Goal: Task Accomplishment & Management: Manage account settings

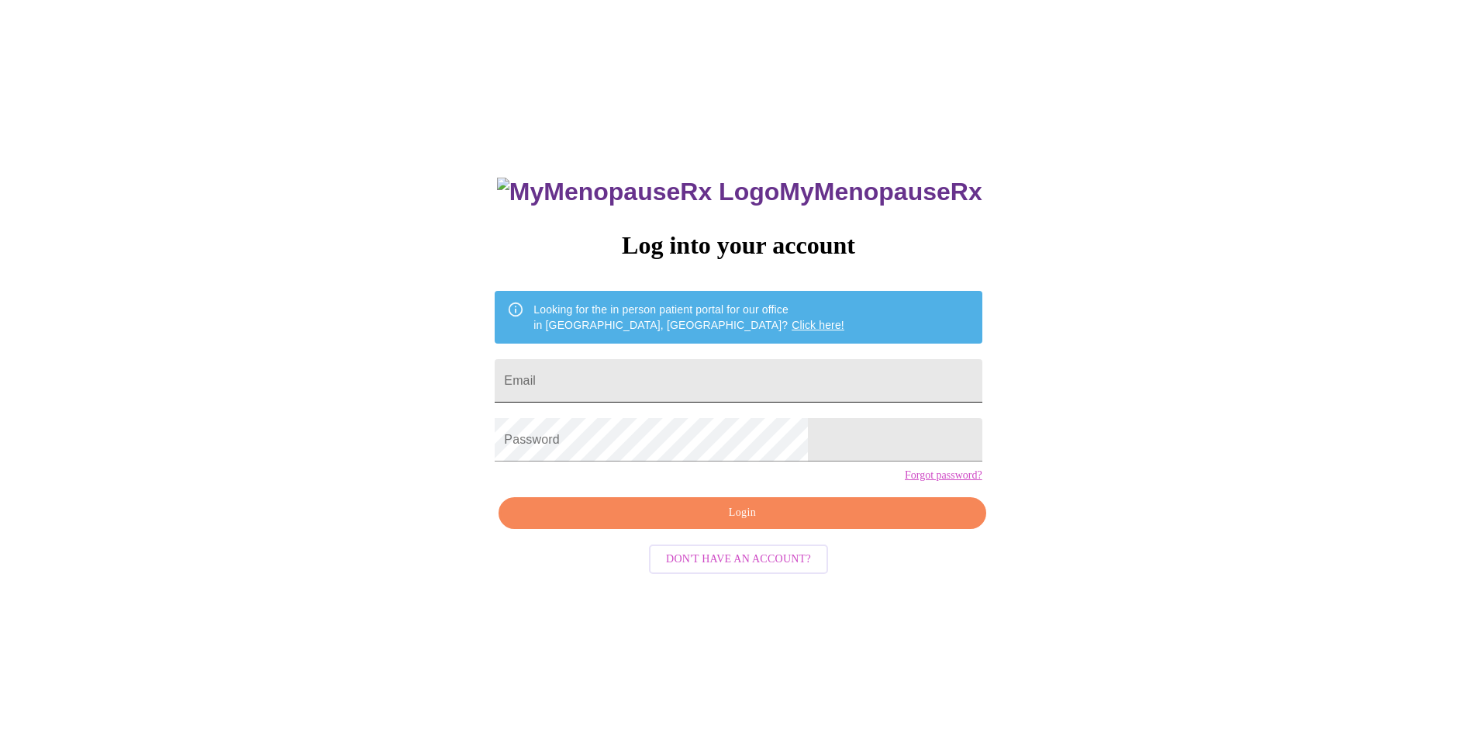
click at [611, 370] on input "Email" at bounding box center [738, 380] width 487 height 43
type input "christinelm3@gmail.com"
click at [719, 523] on span "Login" at bounding box center [741, 512] width 451 height 19
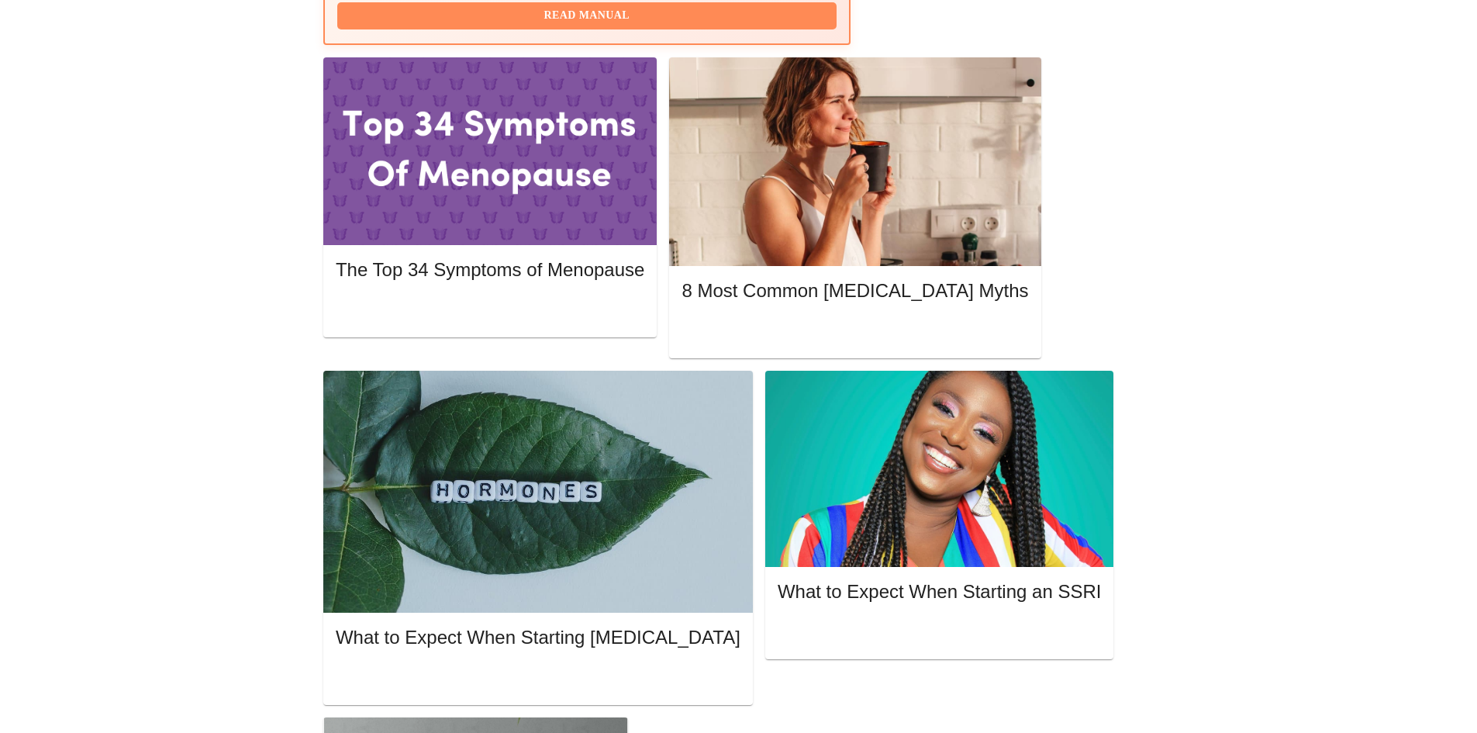
scroll to position [698, 0]
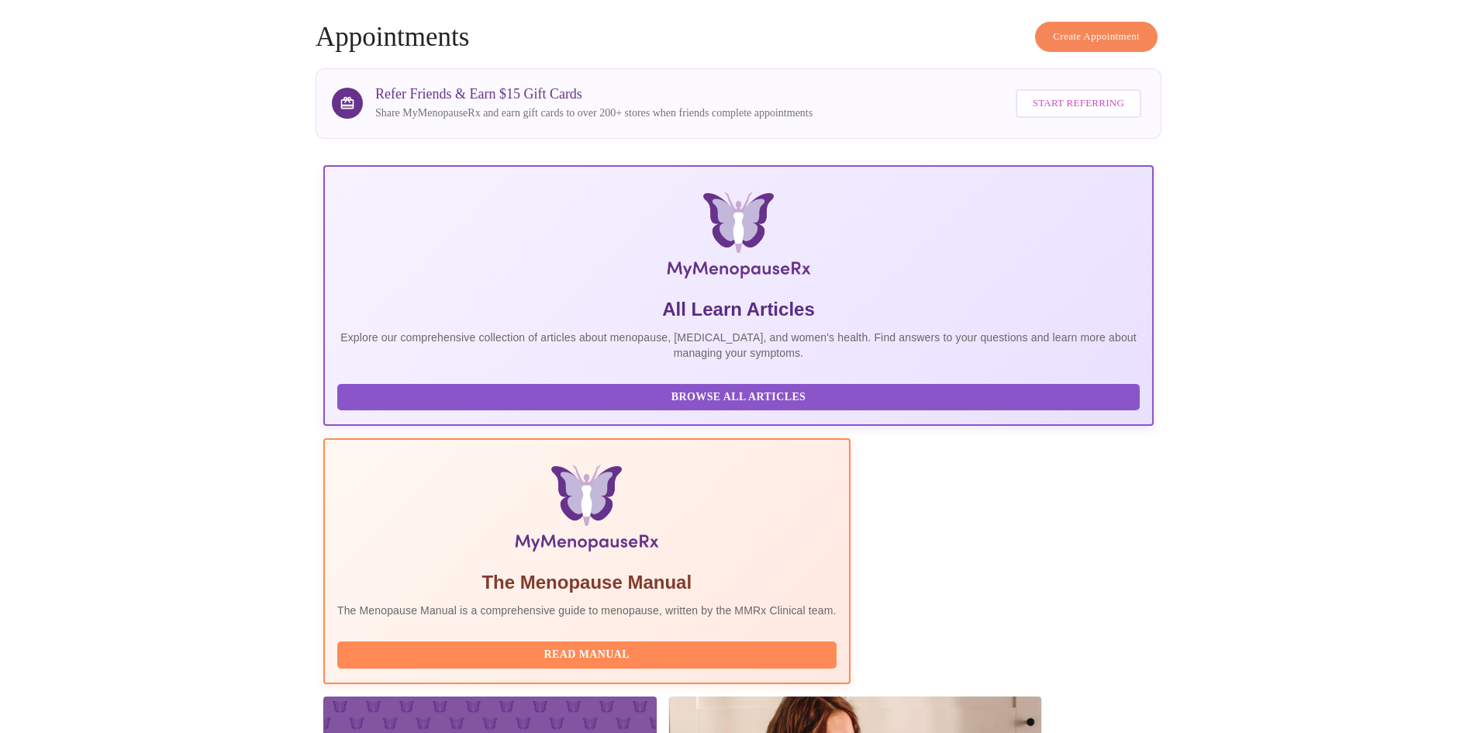
scroll to position [0, 0]
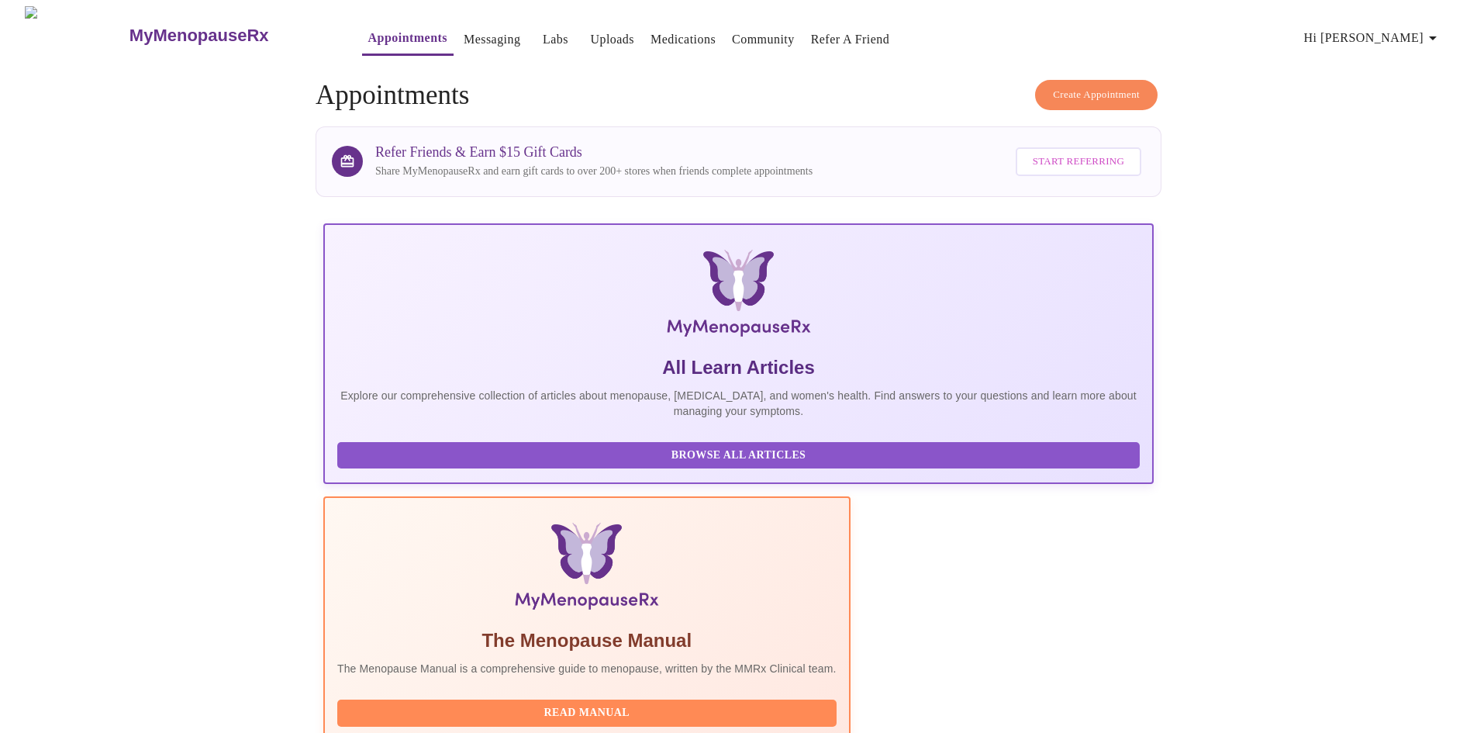
click at [650, 29] on link "Medications" at bounding box center [682, 40] width 65 height 22
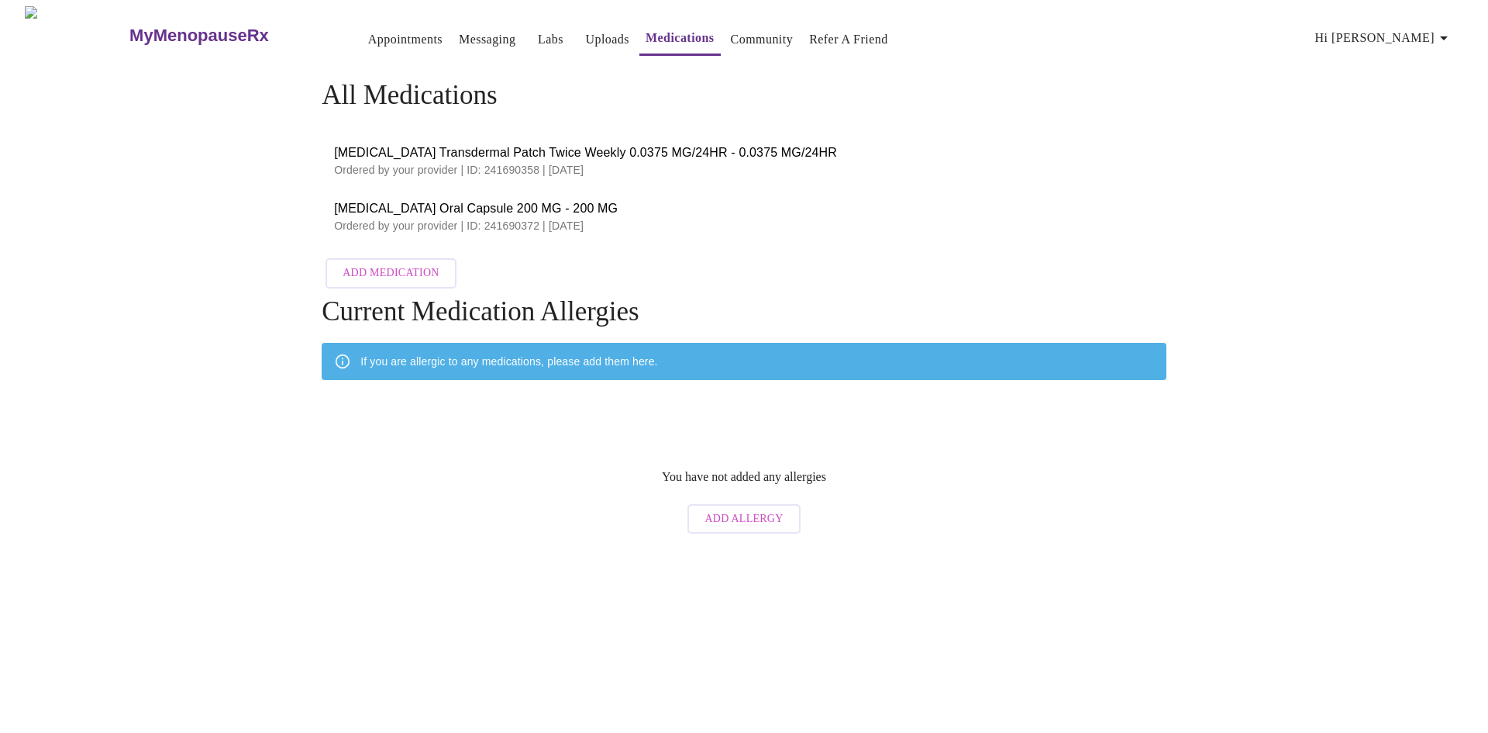
click at [538, 33] on link "Labs" at bounding box center [551, 40] width 26 height 22
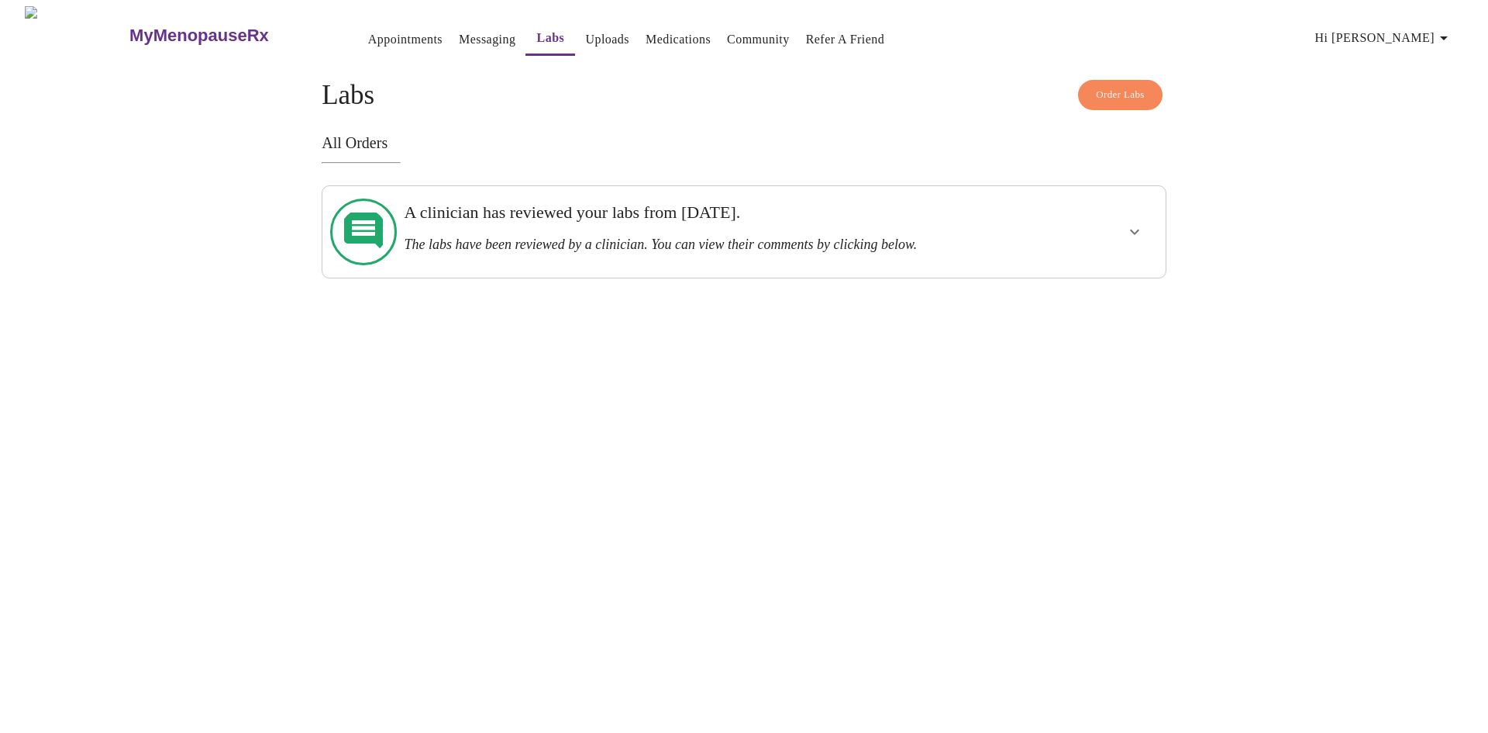
click at [1133, 222] on icon "show more" at bounding box center [1135, 231] width 19 height 19
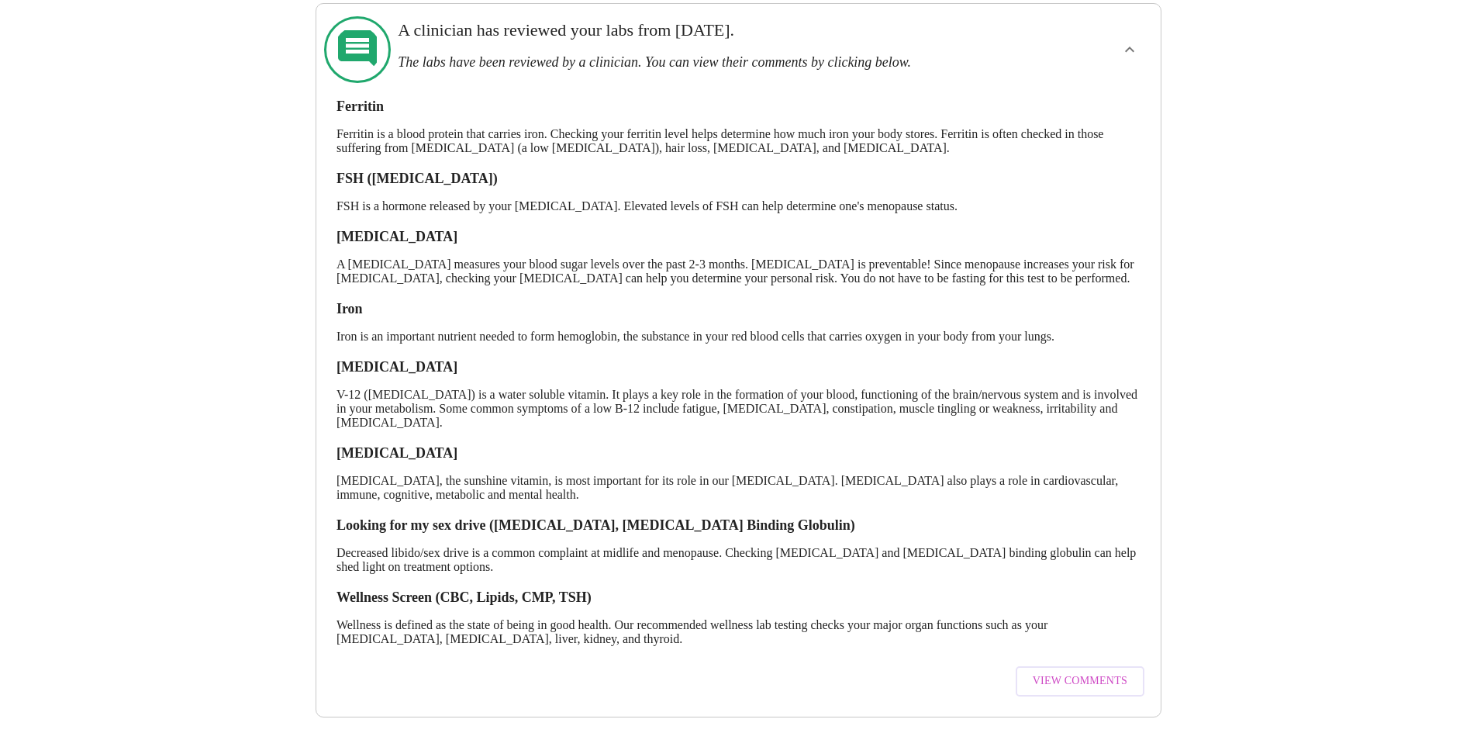
scroll to position [204, 0]
click at [1110, 671] on span "View Comments" at bounding box center [1080, 680] width 95 height 19
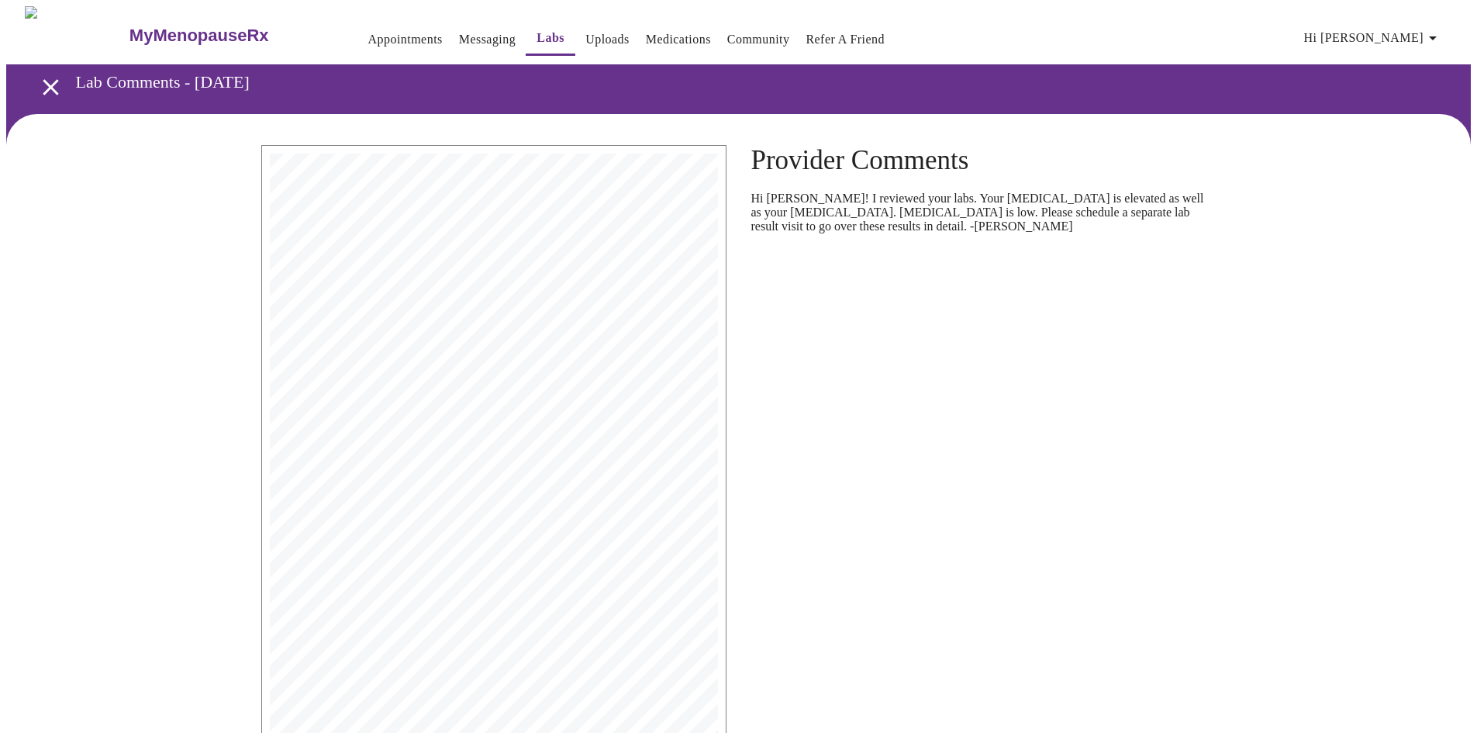
click at [459, 36] on link "Messaging" at bounding box center [487, 40] width 57 height 22
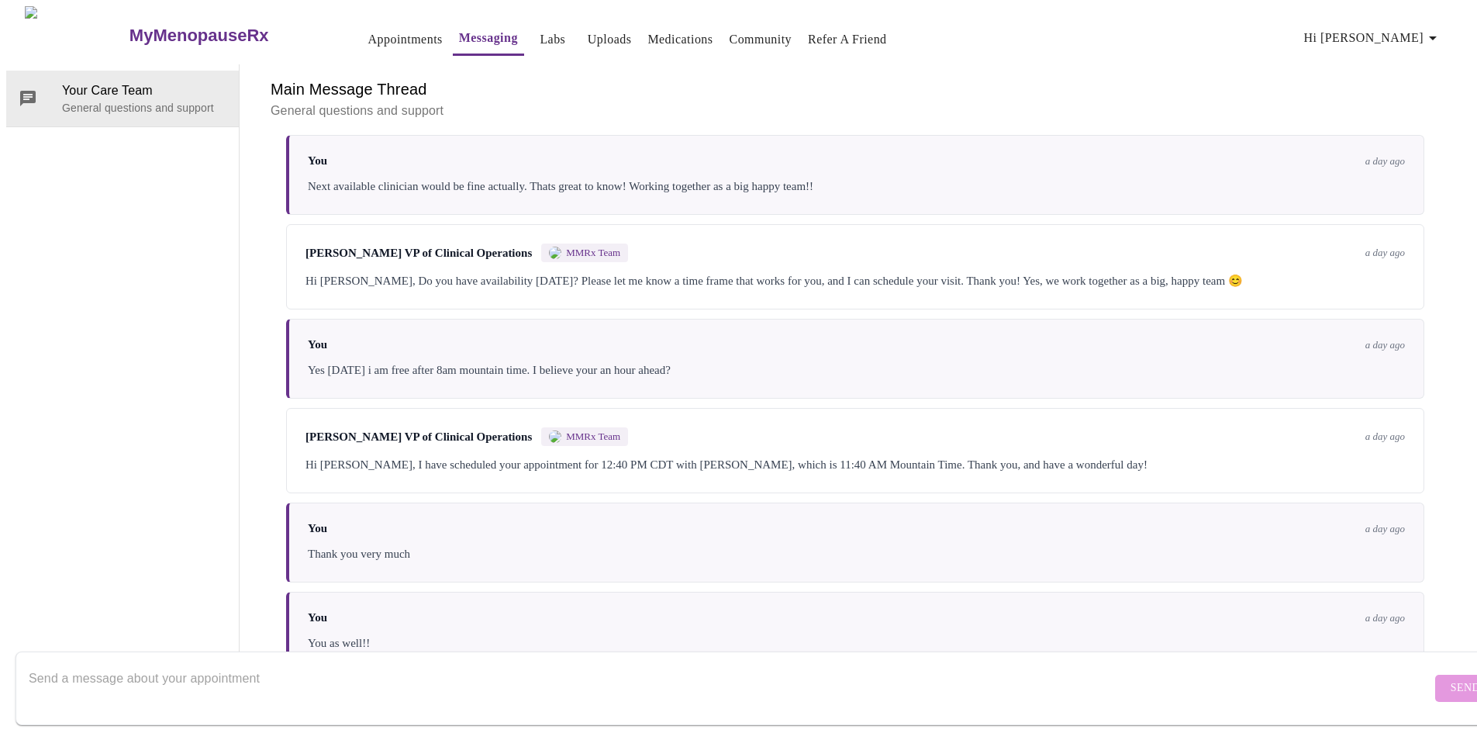
scroll to position [1741, 0]
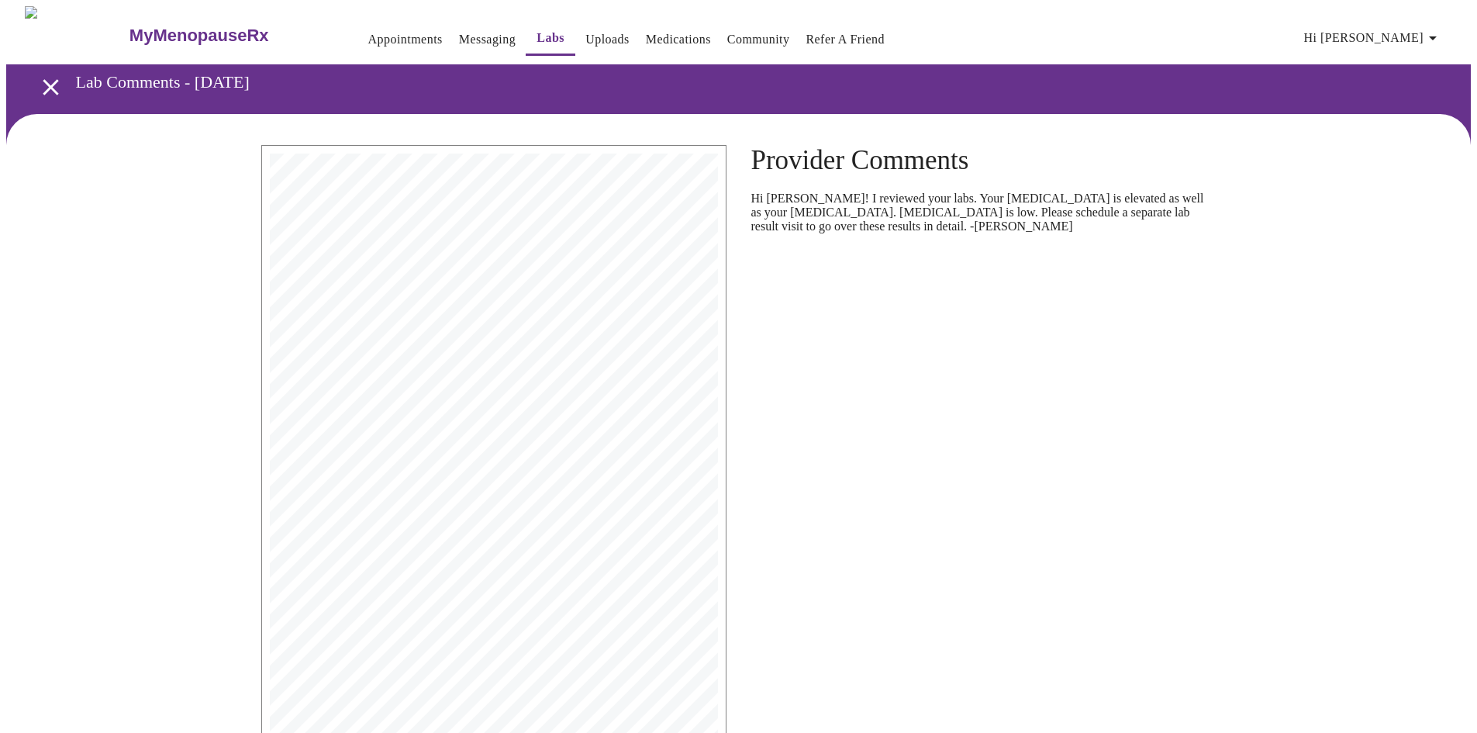
click at [646, 36] on link "Medications" at bounding box center [678, 40] width 65 height 22
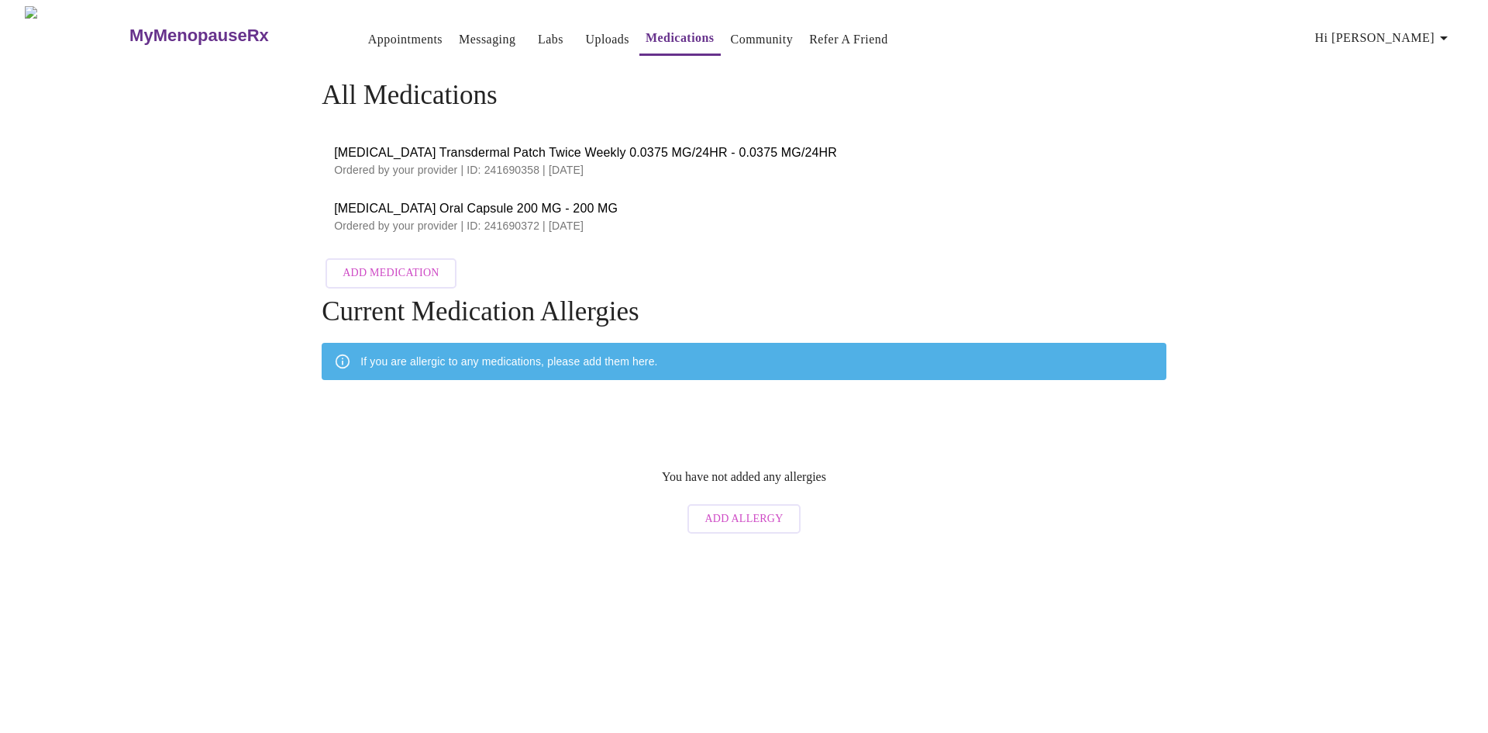
click at [368, 29] on link "Appointments" at bounding box center [405, 40] width 74 height 22
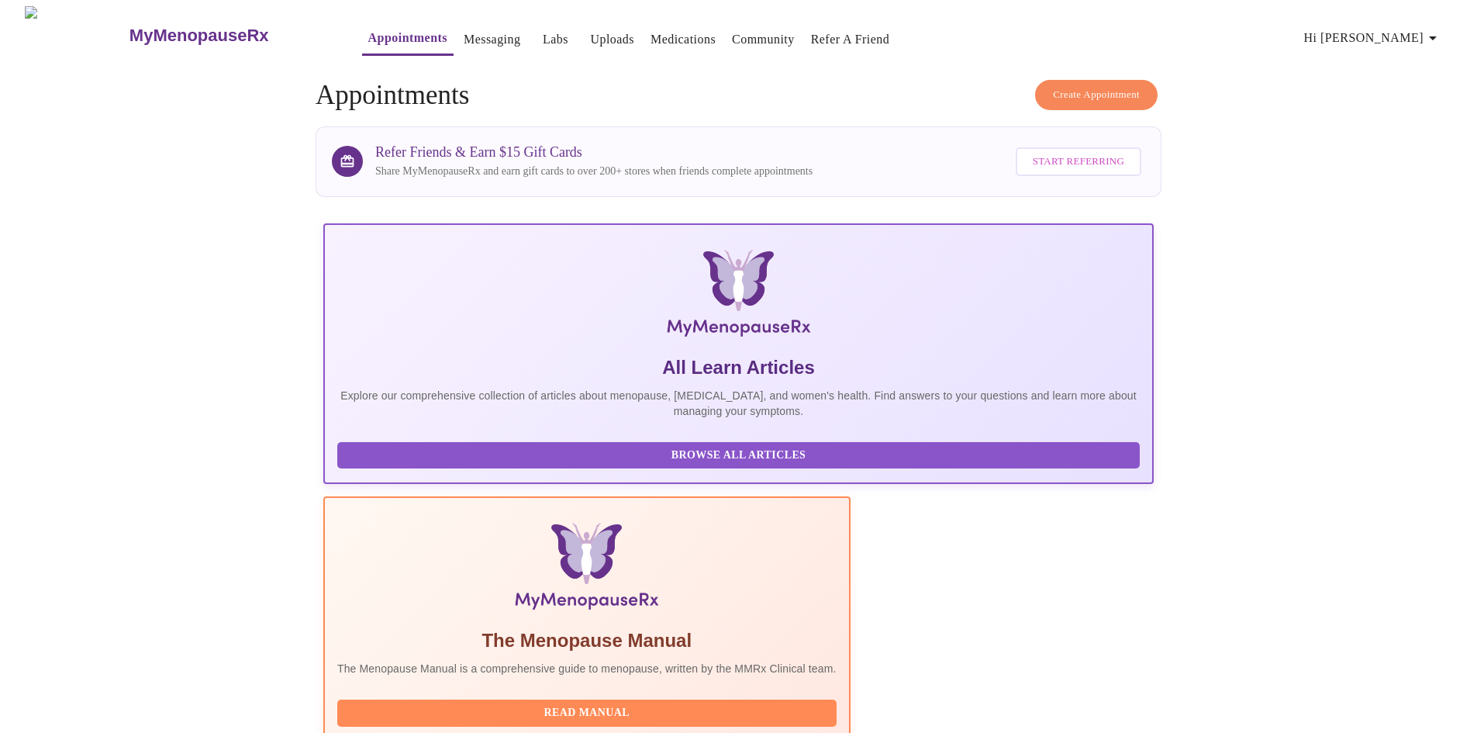
click at [650, 29] on link "Medications" at bounding box center [682, 40] width 65 height 22
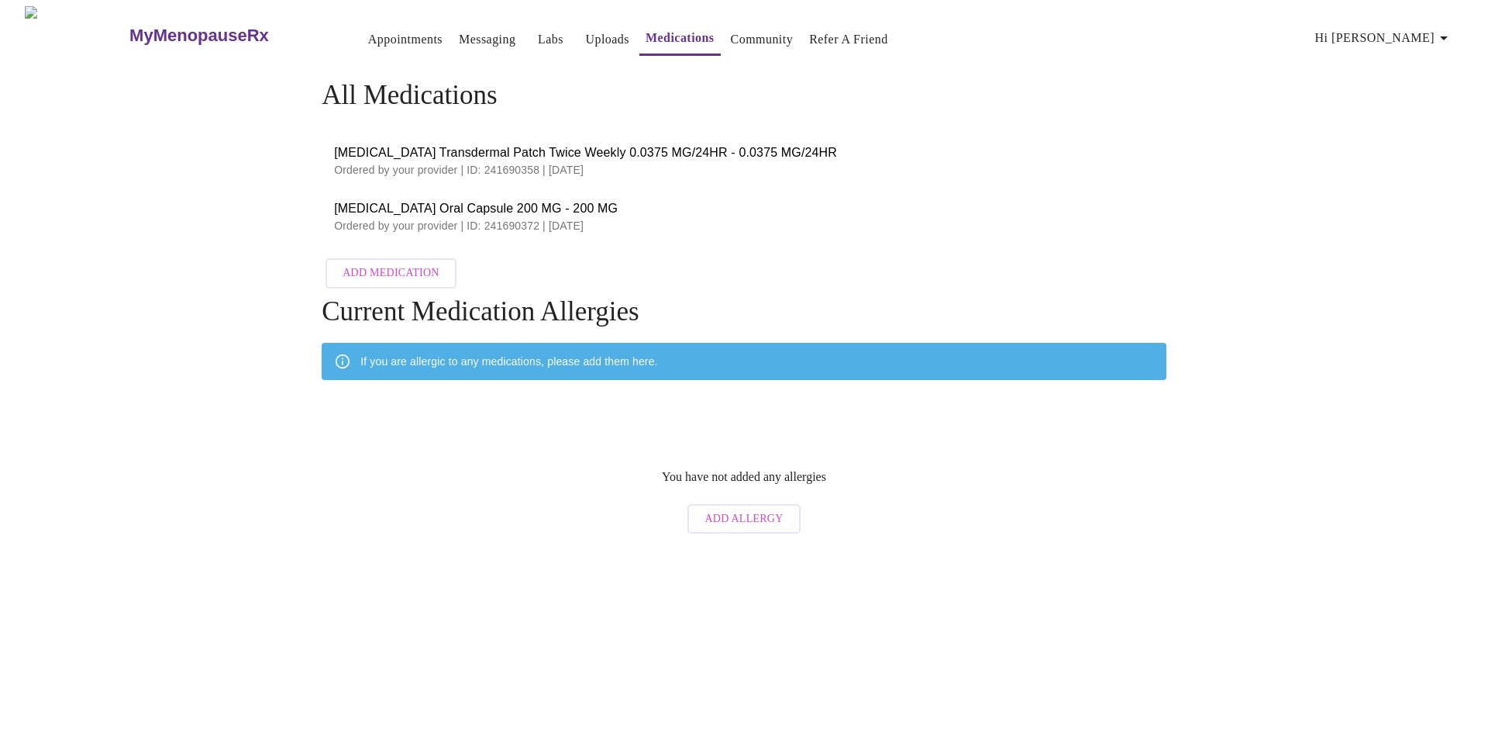
click at [459, 32] on link "Messaging" at bounding box center [487, 40] width 57 height 22
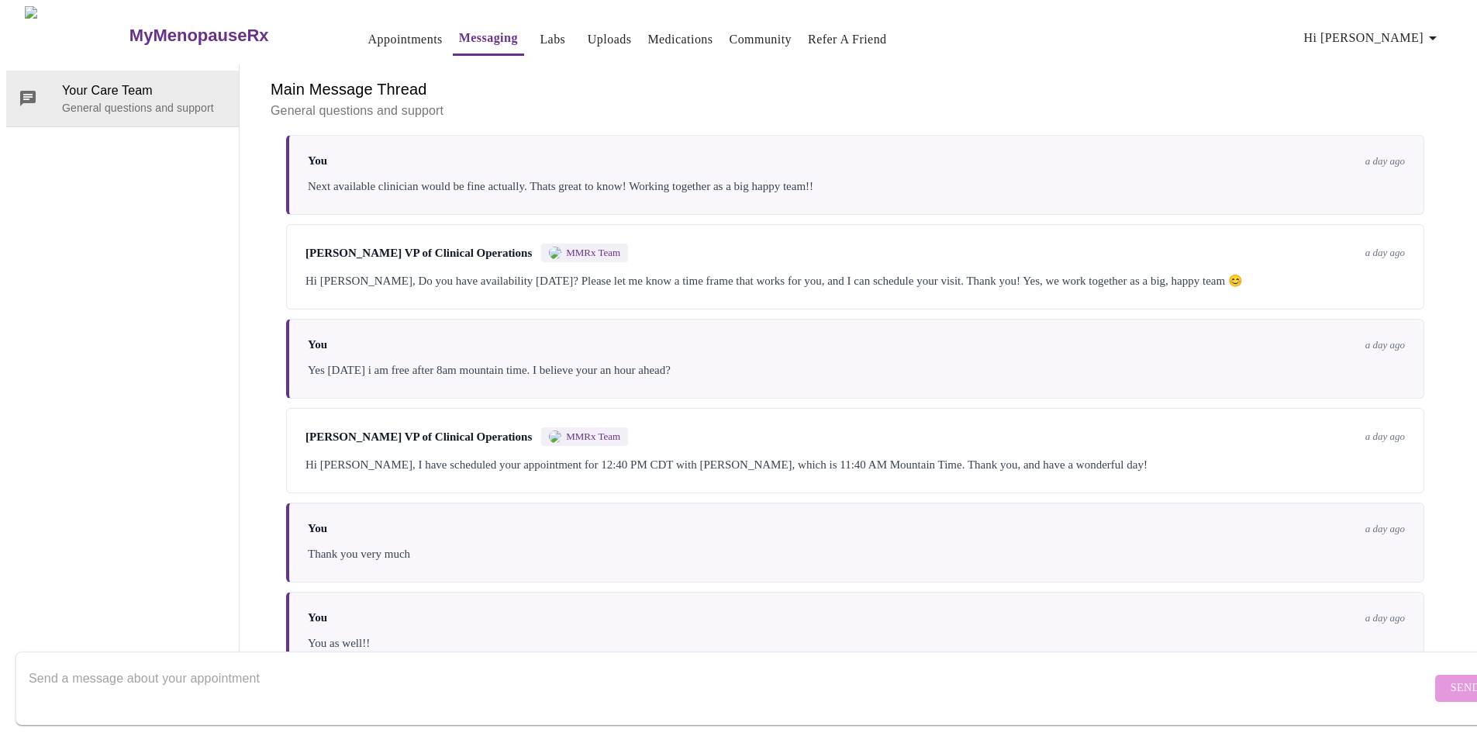
scroll to position [1741, 0]
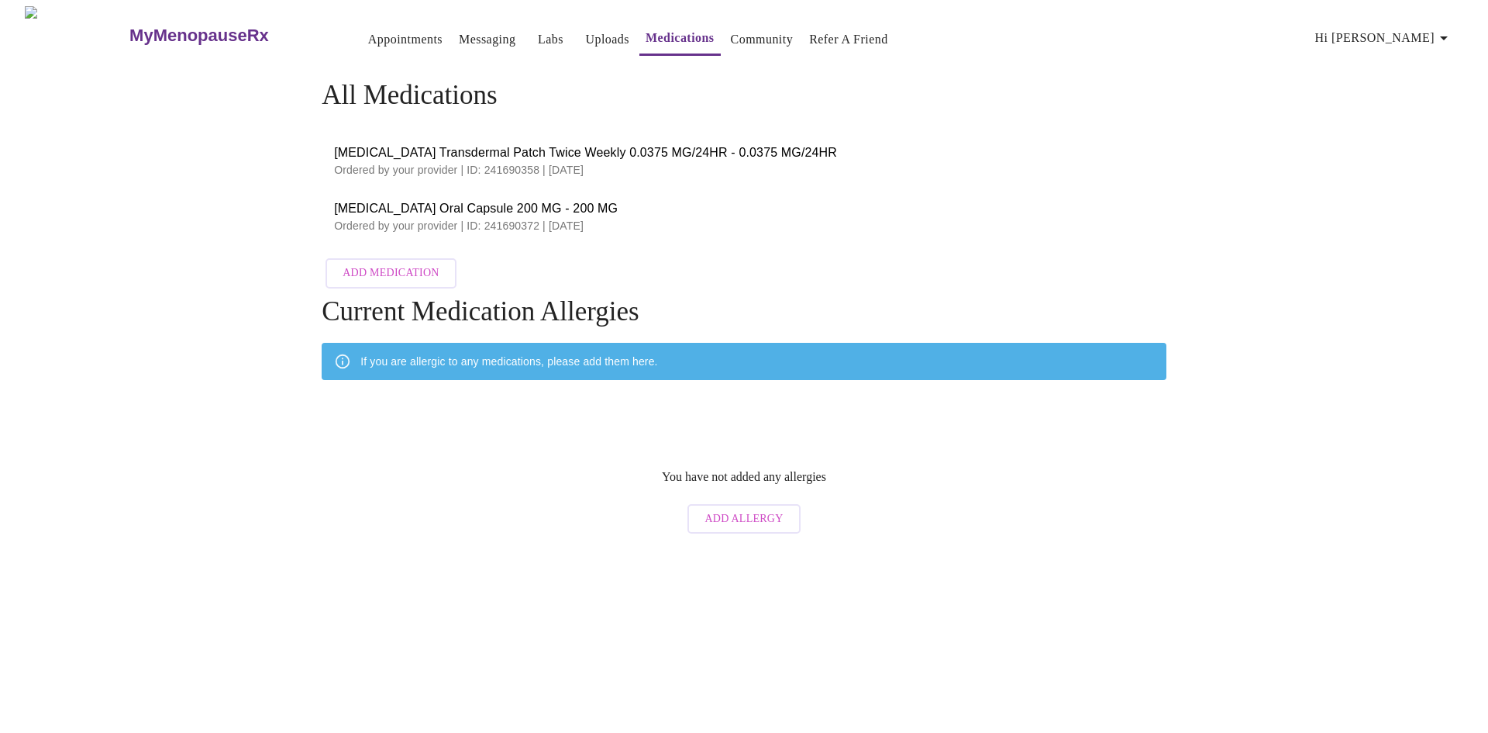
click at [368, 29] on link "Appointments" at bounding box center [405, 40] width 74 height 22
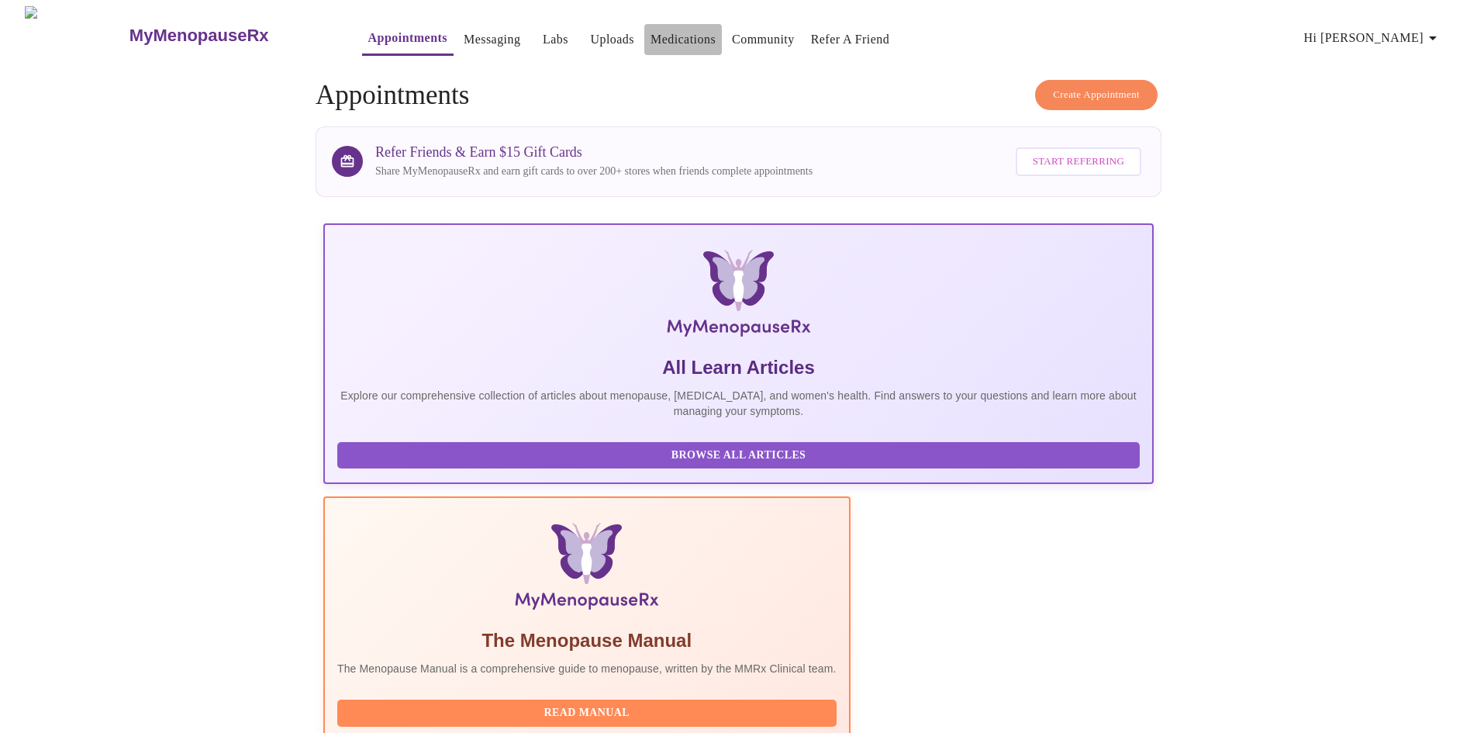
click at [650, 32] on link "Medications" at bounding box center [682, 40] width 65 height 22
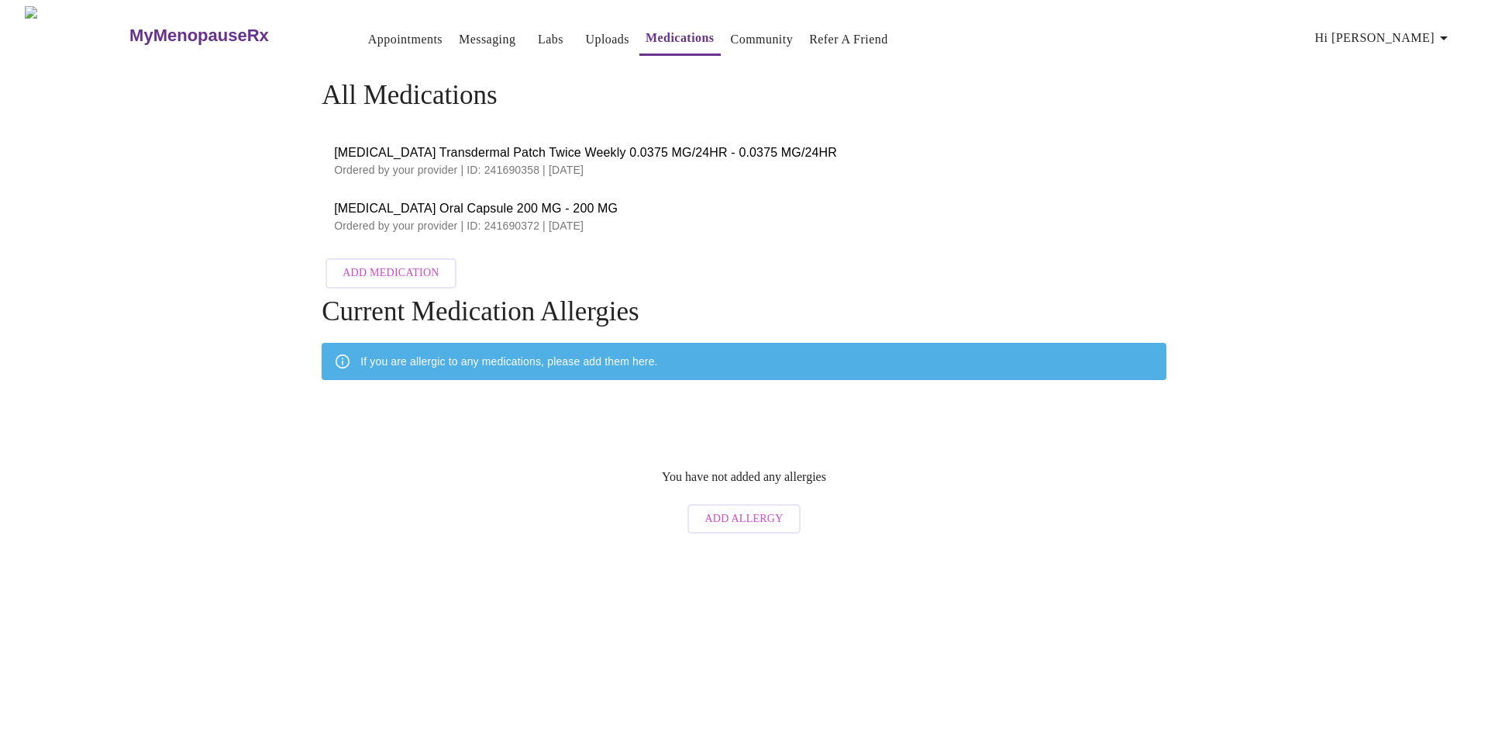
click at [368, 29] on link "Appointments" at bounding box center [405, 40] width 74 height 22
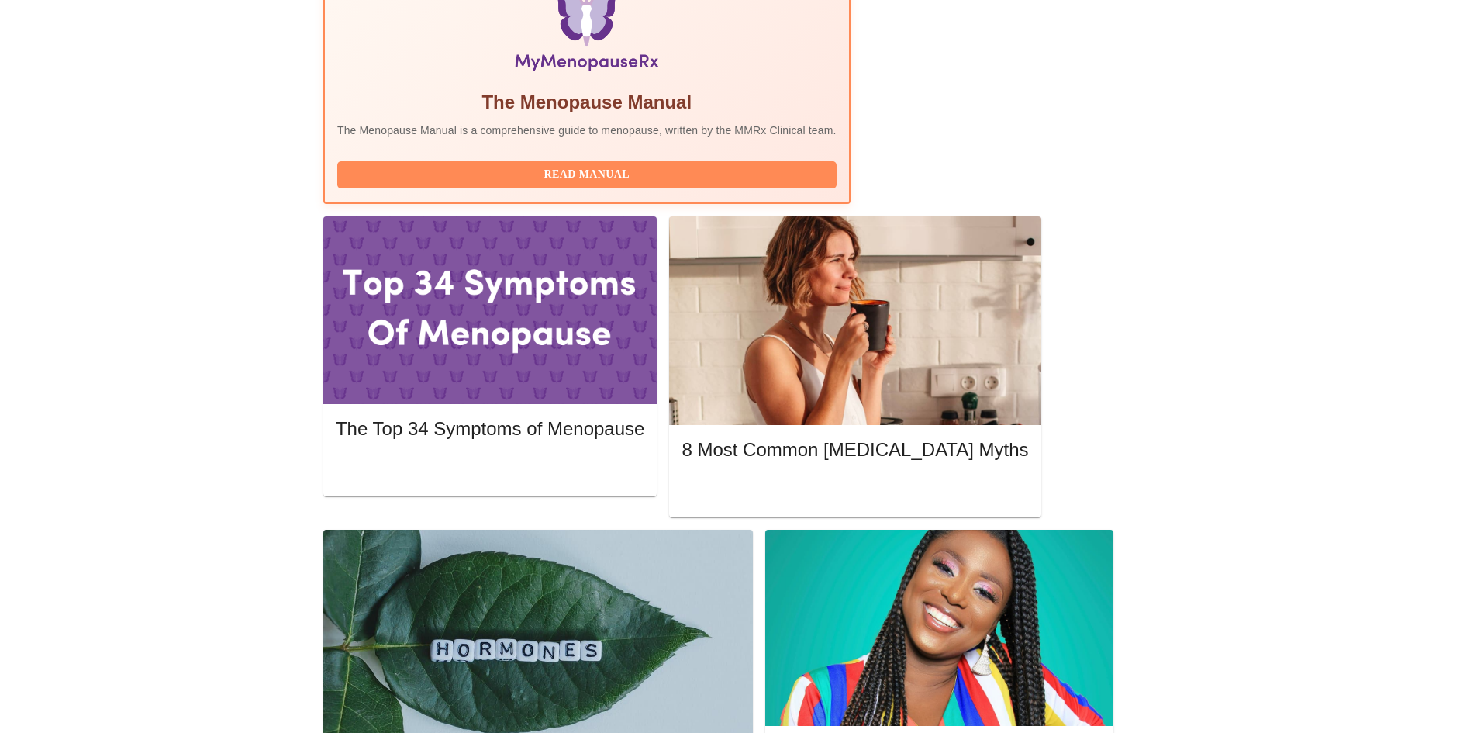
scroll to position [543, 0]
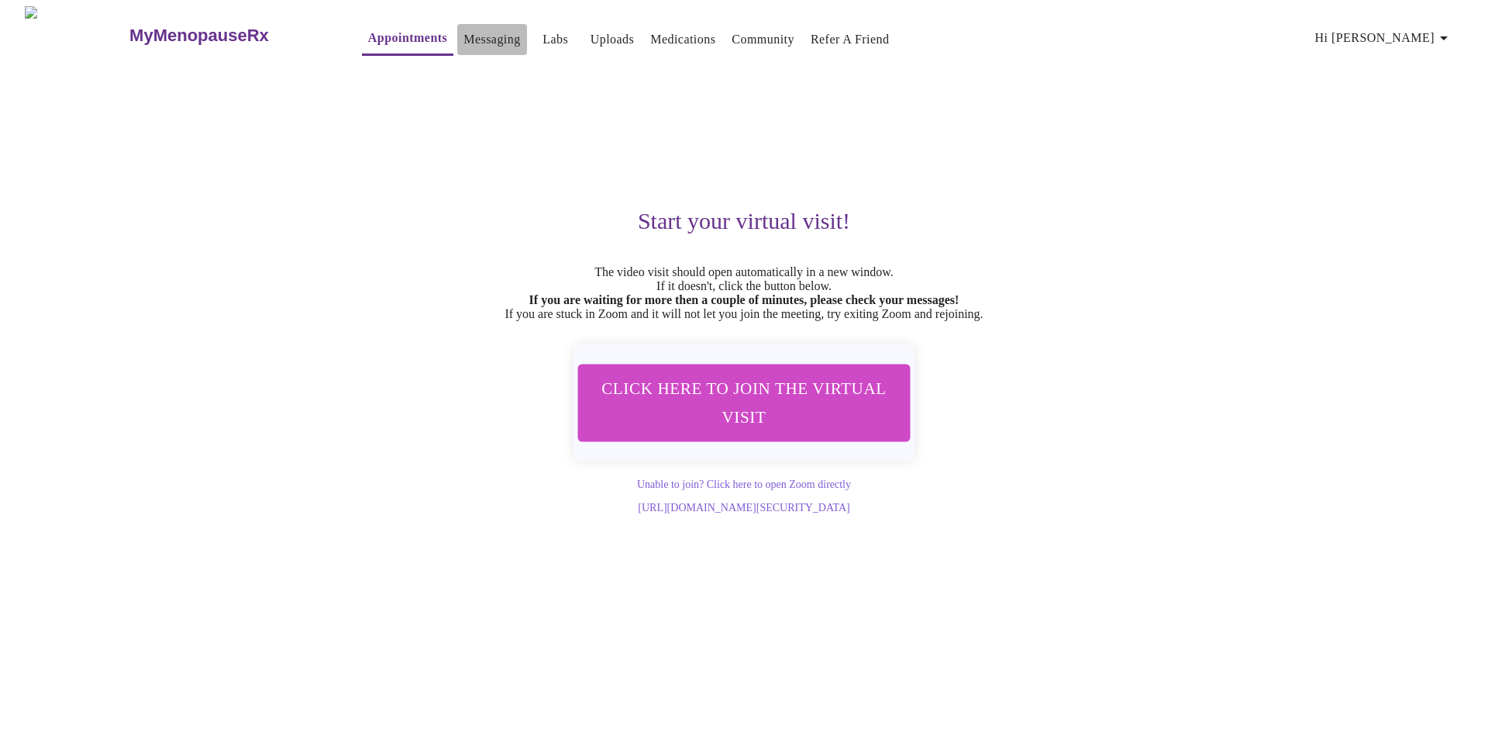
click at [464, 29] on link "Messaging" at bounding box center [492, 40] width 57 height 22
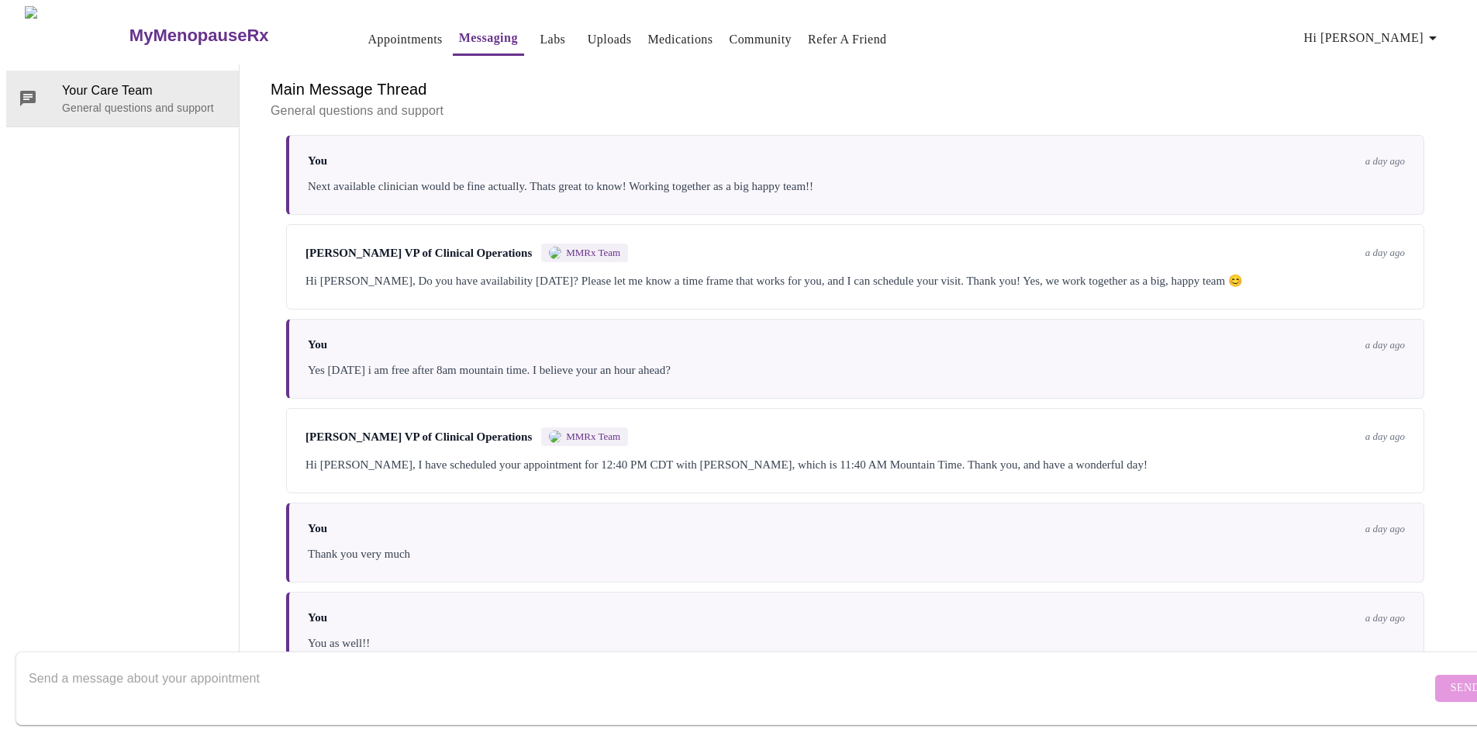
scroll to position [1741, 0]
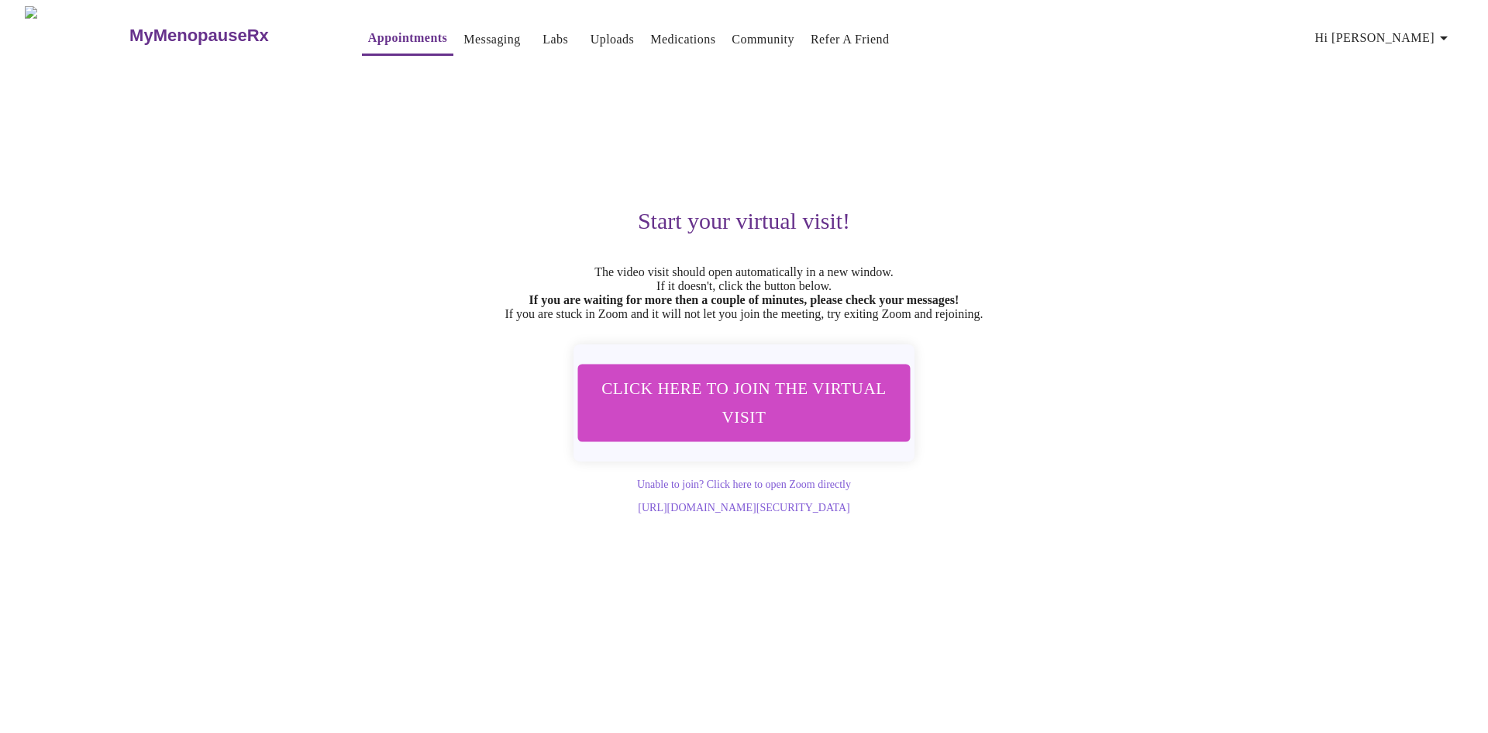
click at [658, 29] on link "Medications" at bounding box center [682, 40] width 65 height 22
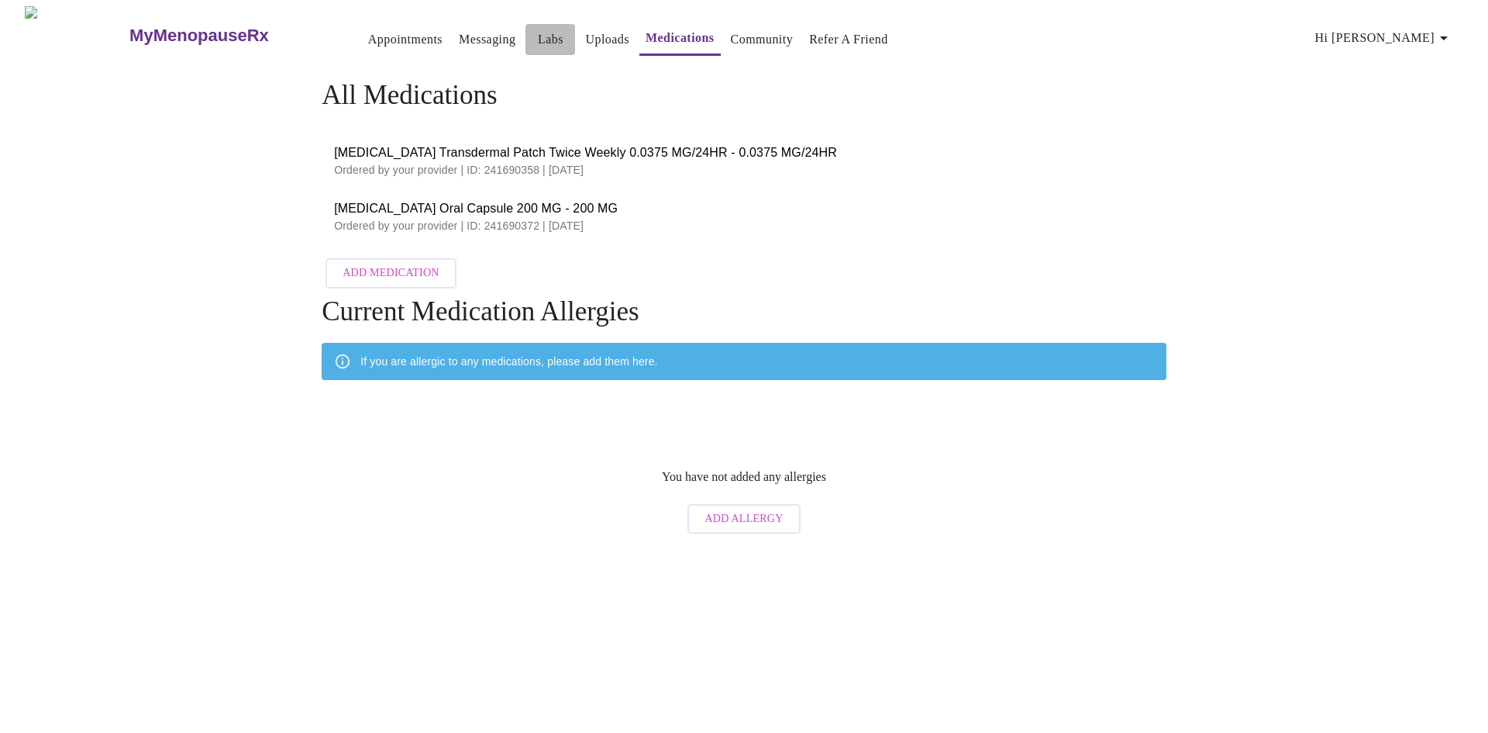
click at [538, 29] on link "Labs" at bounding box center [551, 40] width 26 height 22
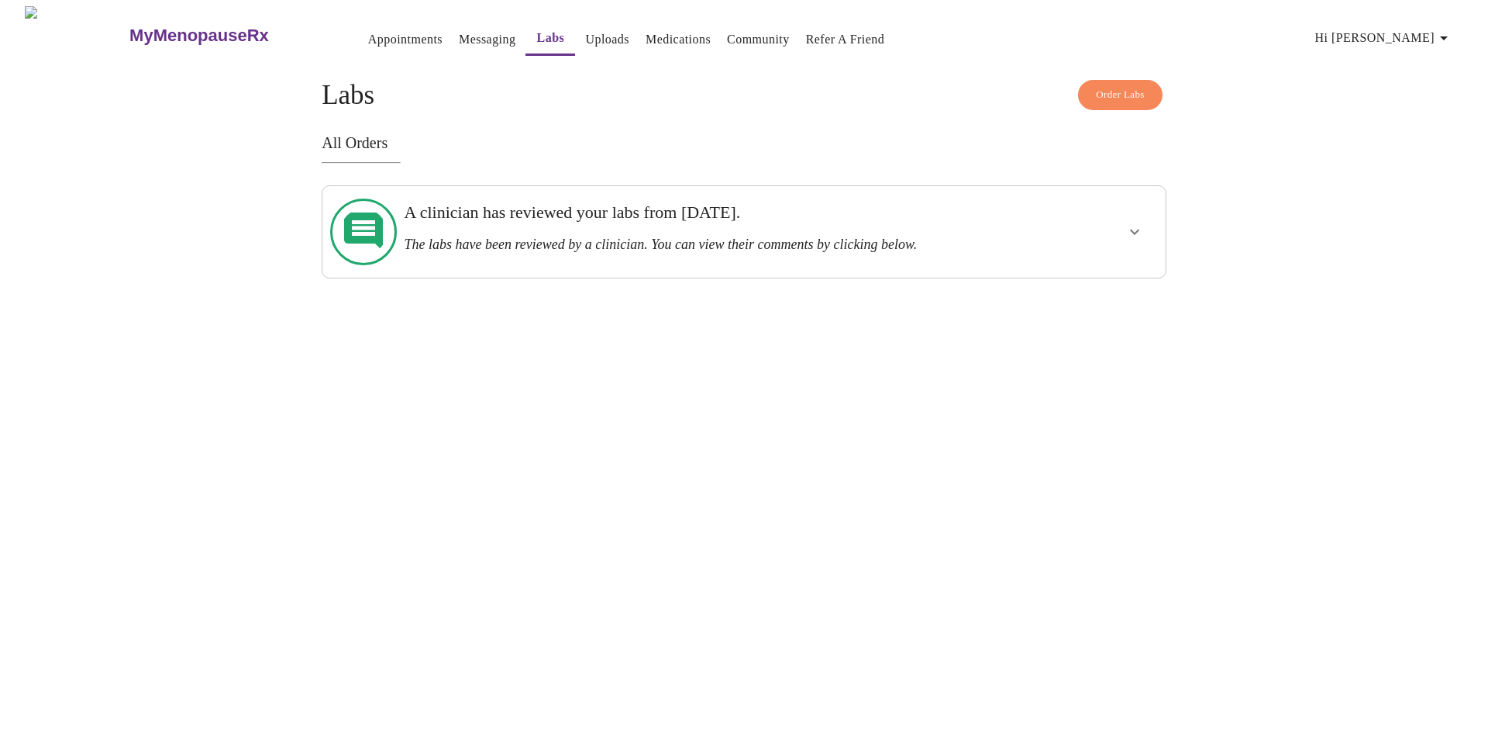
click at [368, 36] on link "Appointments" at bounding box center [405, 40] width 74 height 22
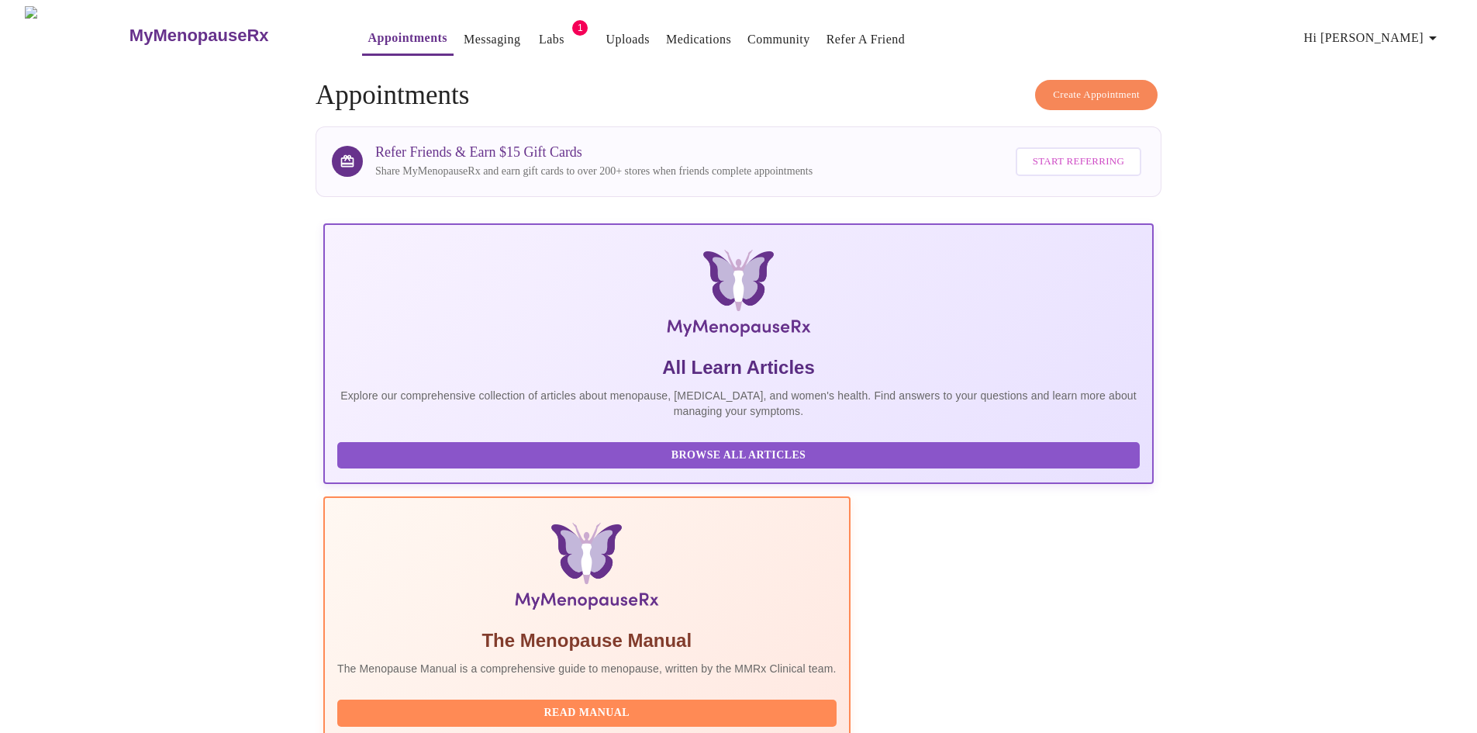
click at [539, 33] on link "Labs" at bounding box center [552, 40] width 26 height 22
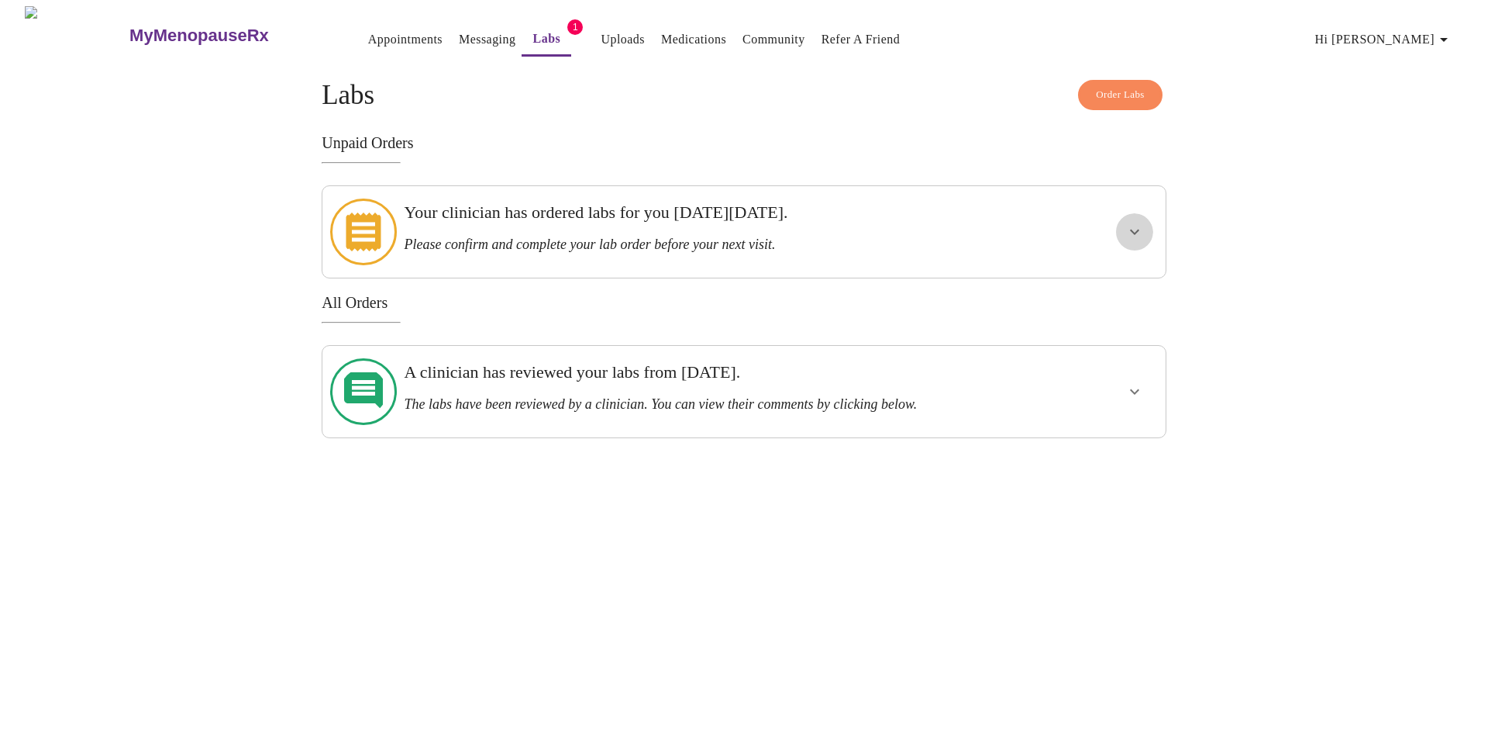
click at [1147, 219] on button "show more" at bounding box center [1134, 231] width 37 height 37
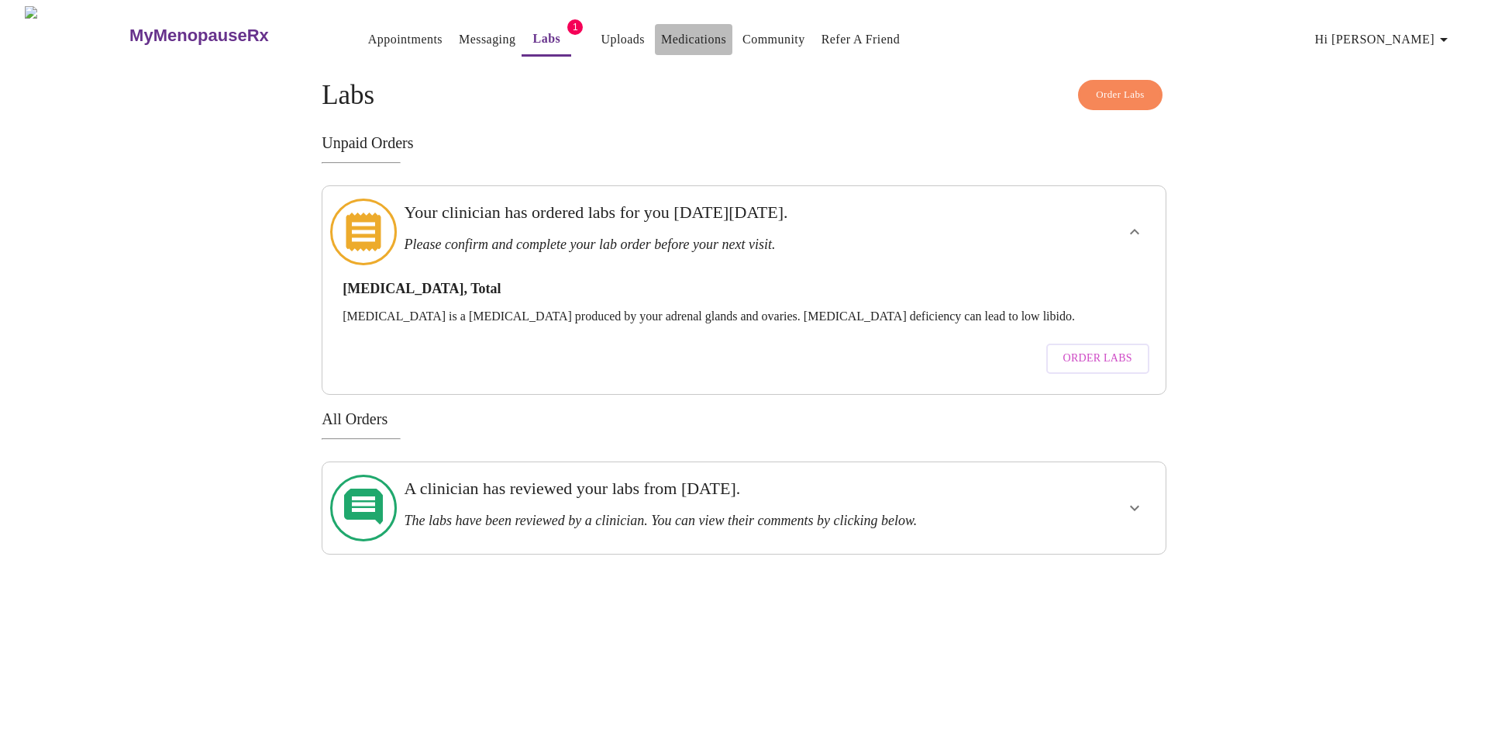
click at [664, 33] on link "Medications" at bounding box center [693, 40] width 65 height 22
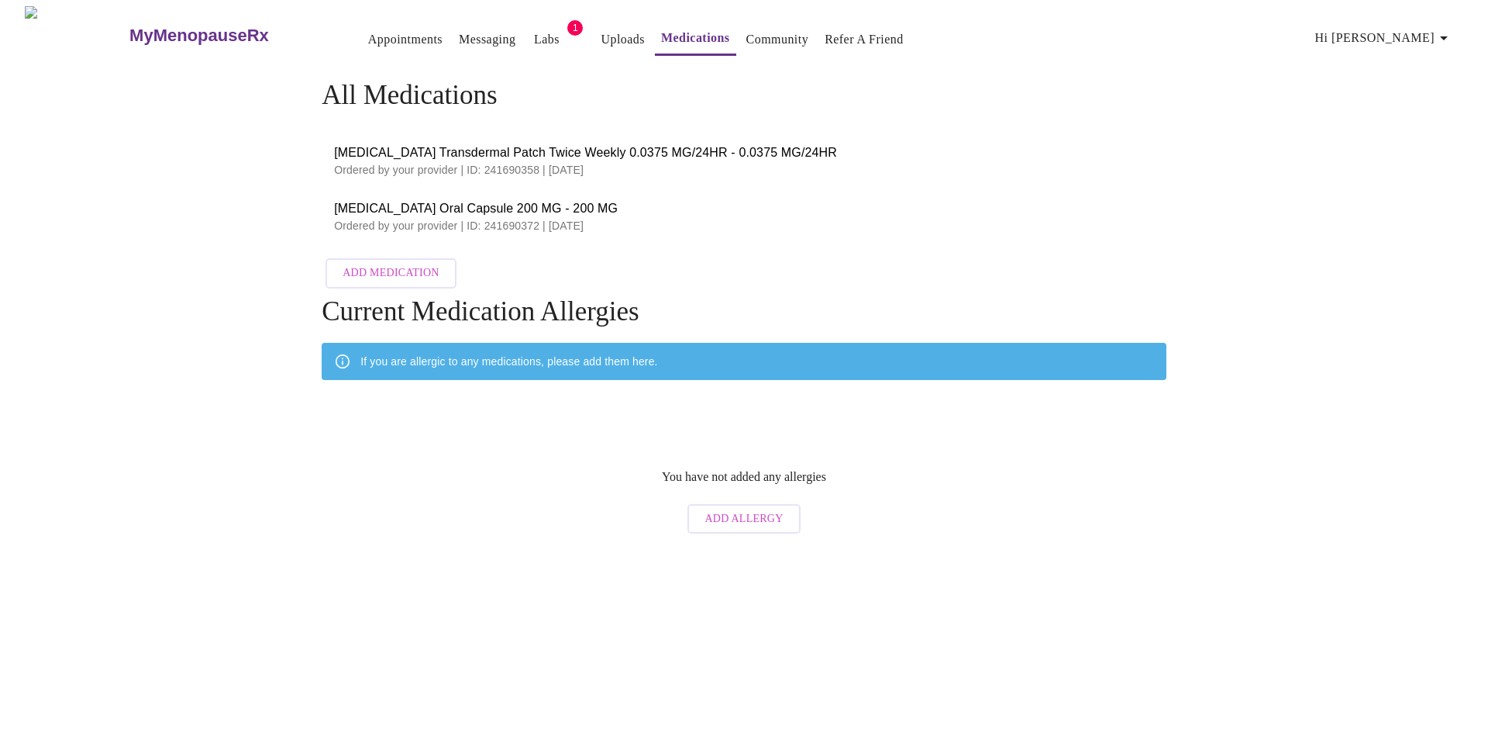
click at [368, 29] on link "Appointments" at bounding box center [405, 40] width 74 height 22
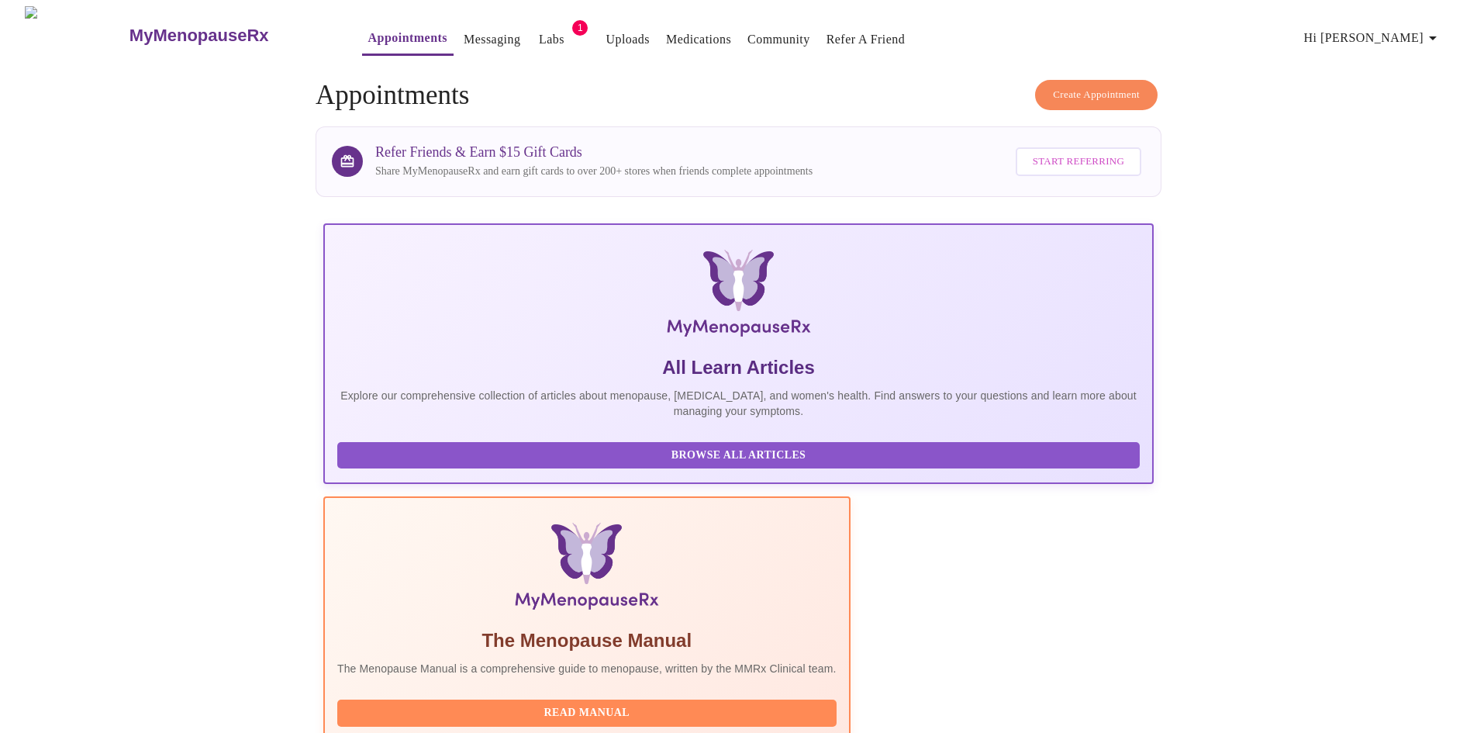
click at [666, 32] on link "Medications" at bounding box center [698, 40] width 65 height 22
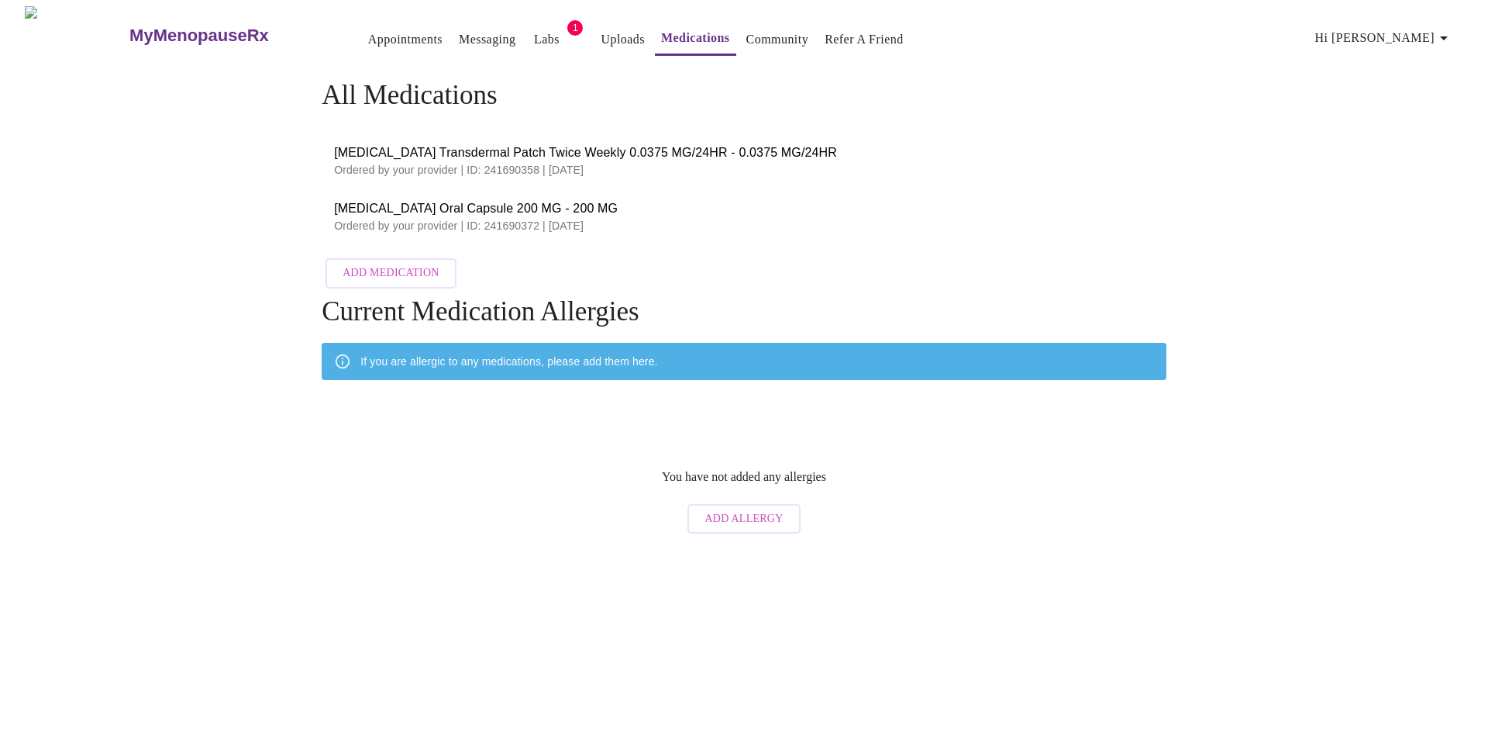
click at [368, 29] on link "Appointments" at bounding box center [405, 40] width 74 height 22
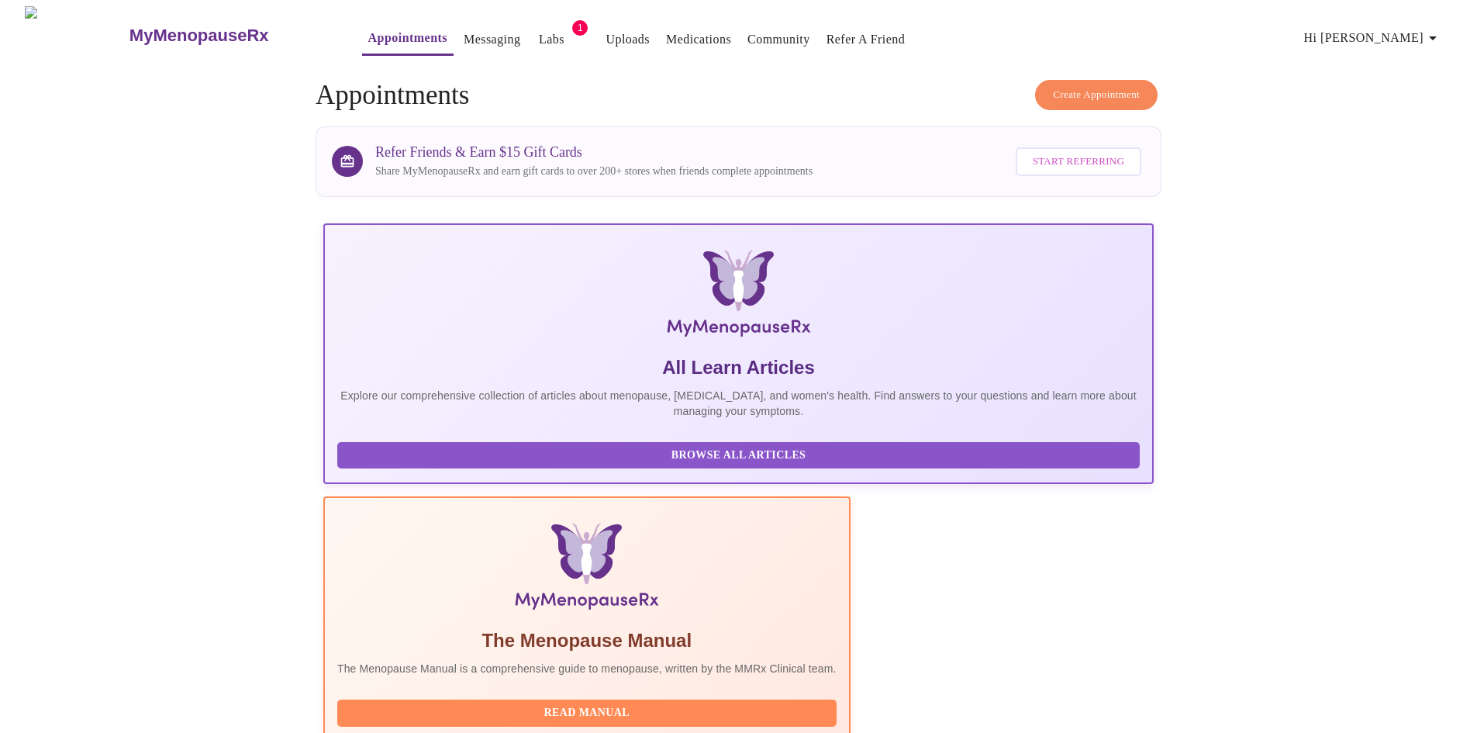
click at [666, 36] on link "Medications" at bounding box center [698, 40] width 65 height 22
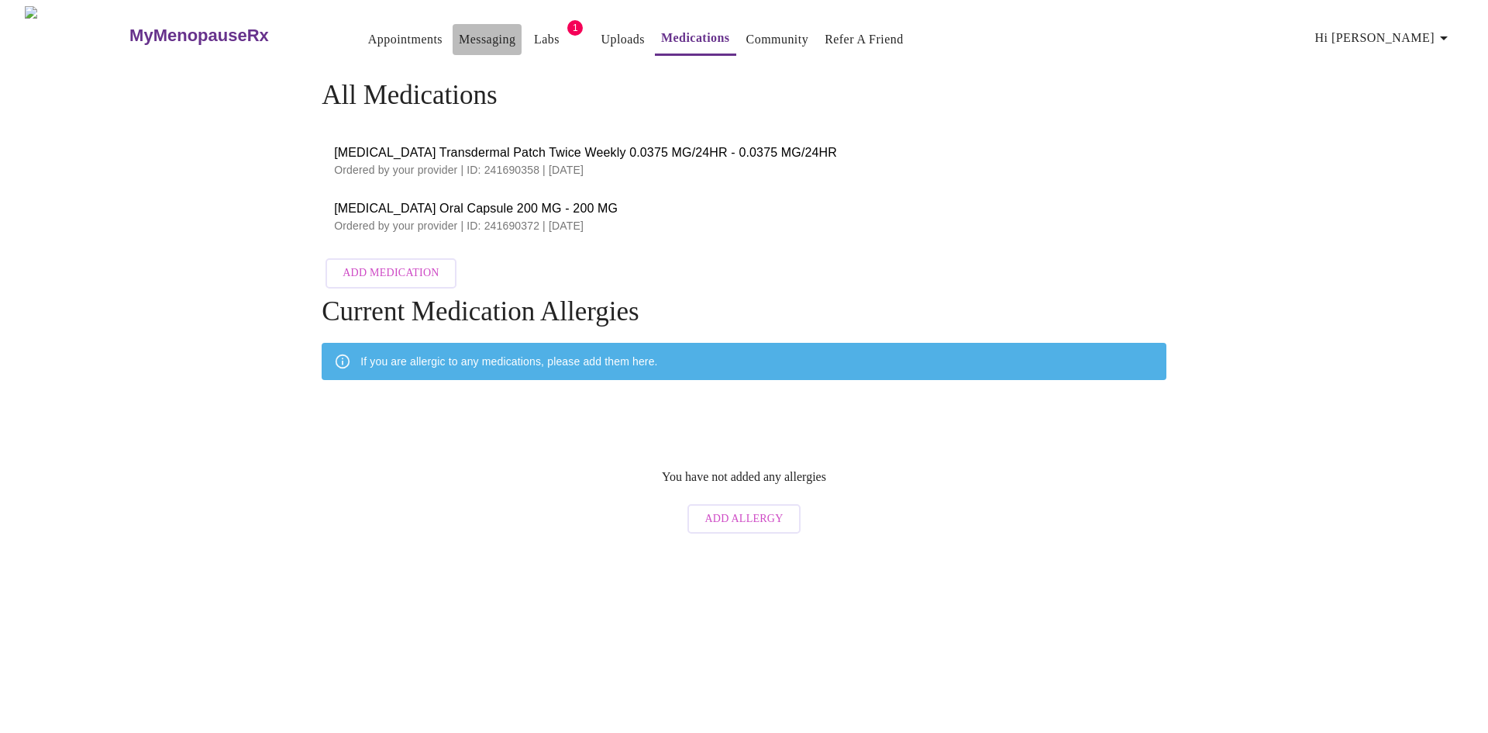
click at [459, 38] on link "Messaging" at bounding box center [487, 40] width 57 height 22
click at [368, 29] on link "Appointments" at bounding box center [405, 40] width 74 height 22
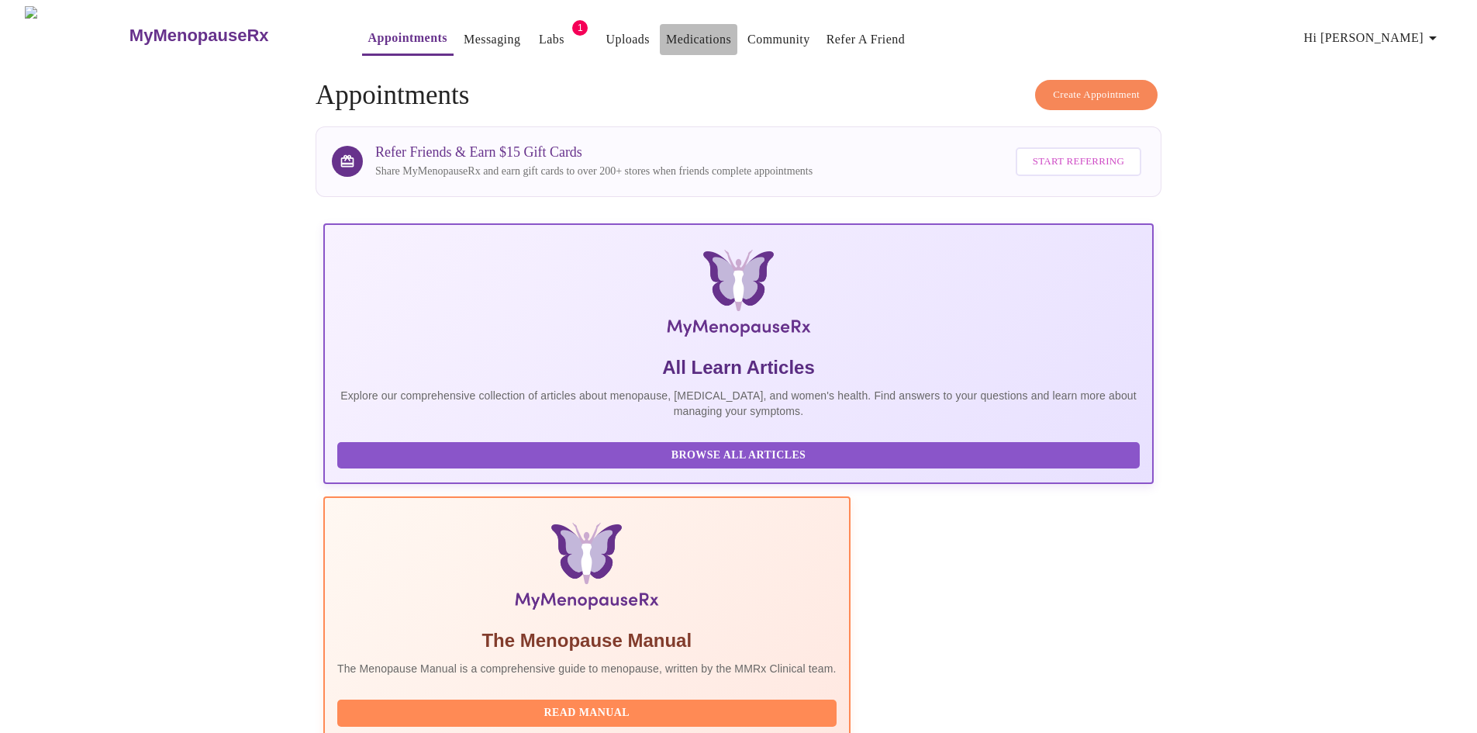
click at [666, 35] on link "Medications" at bounding box center [698, 40] width 65 height 22
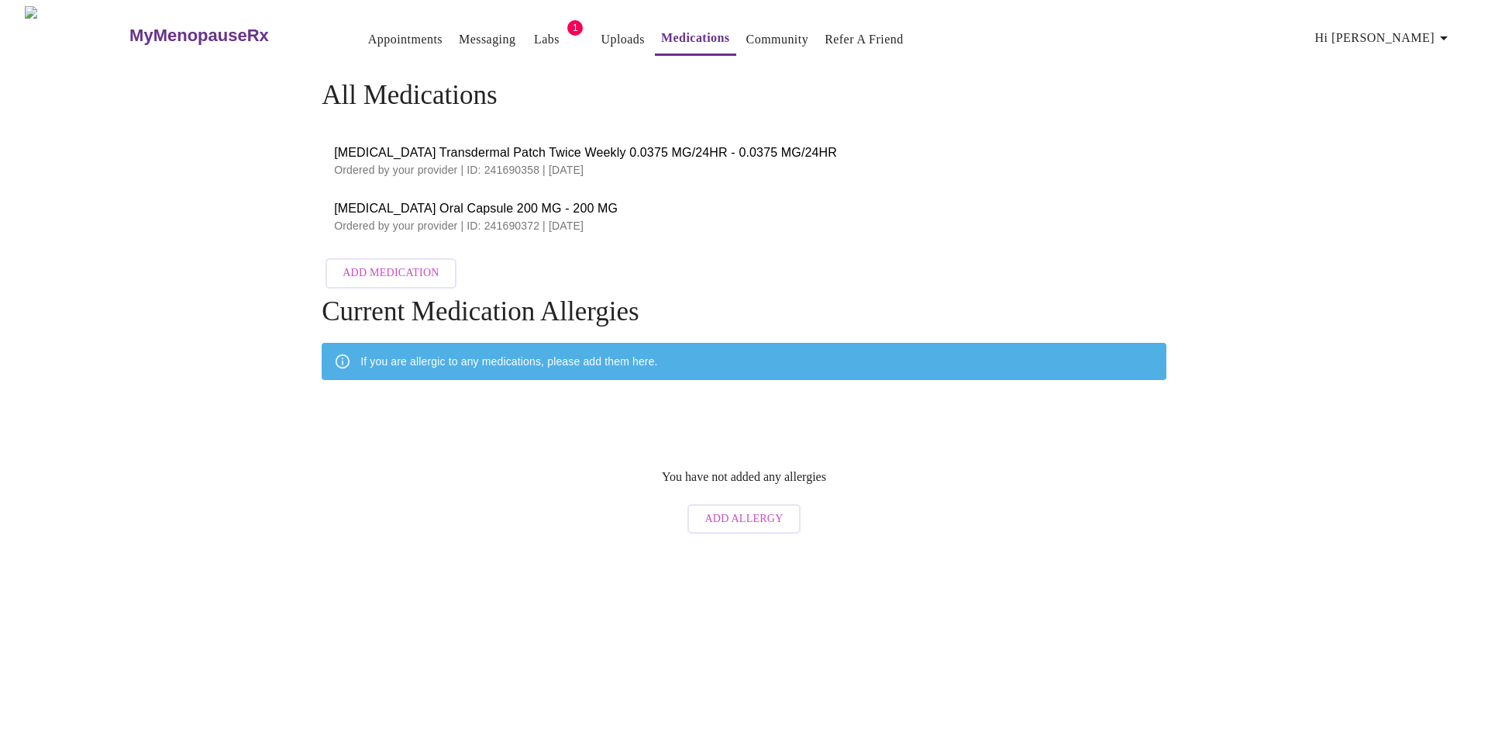
click at [534, 29] on link "Labs" at bounding box center [547, 40] width 26 height 22
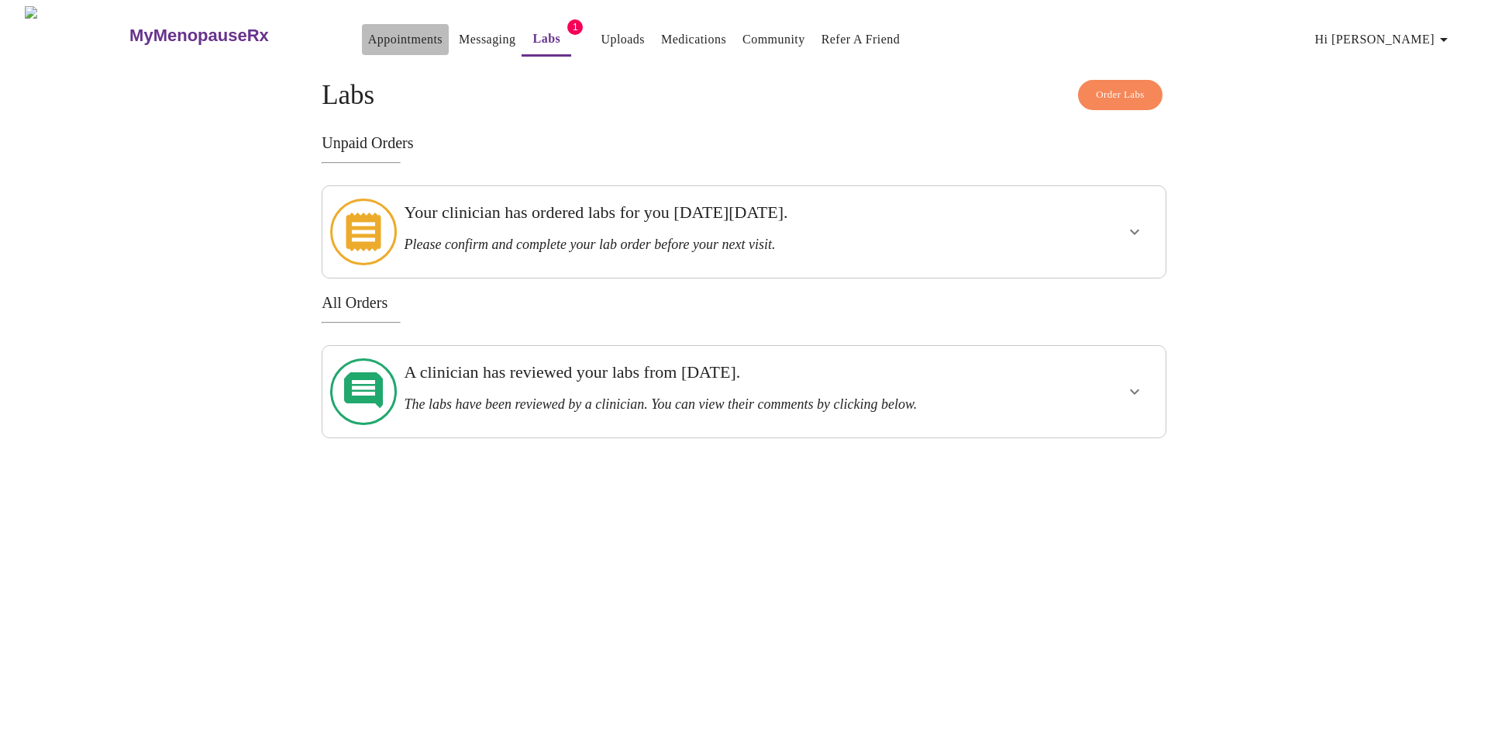
click at [368, 29] on link "Appointments" at bounding box center [405, 40] width 74 height 22
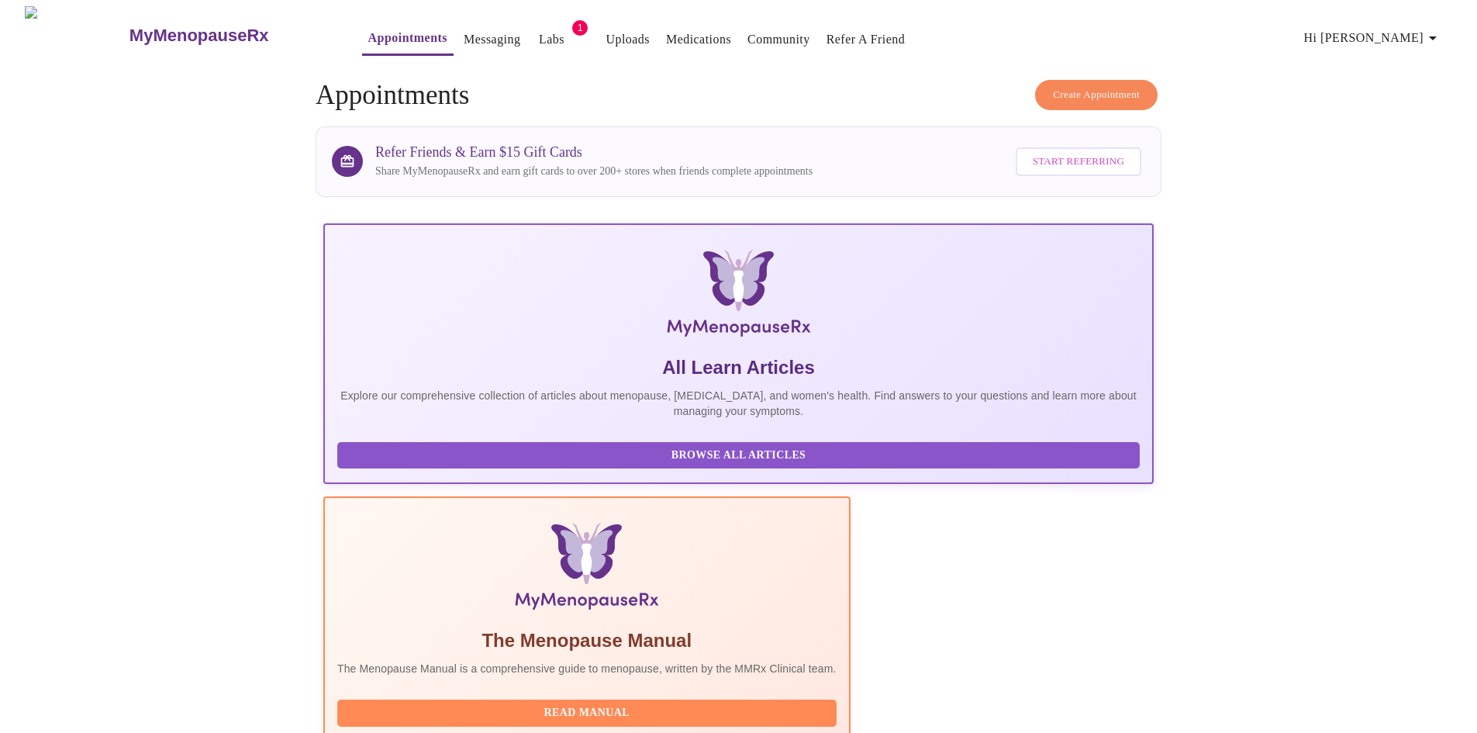
click at [666, 38] on link "Medications" at bounding box center [698, 40] width 65 height 22
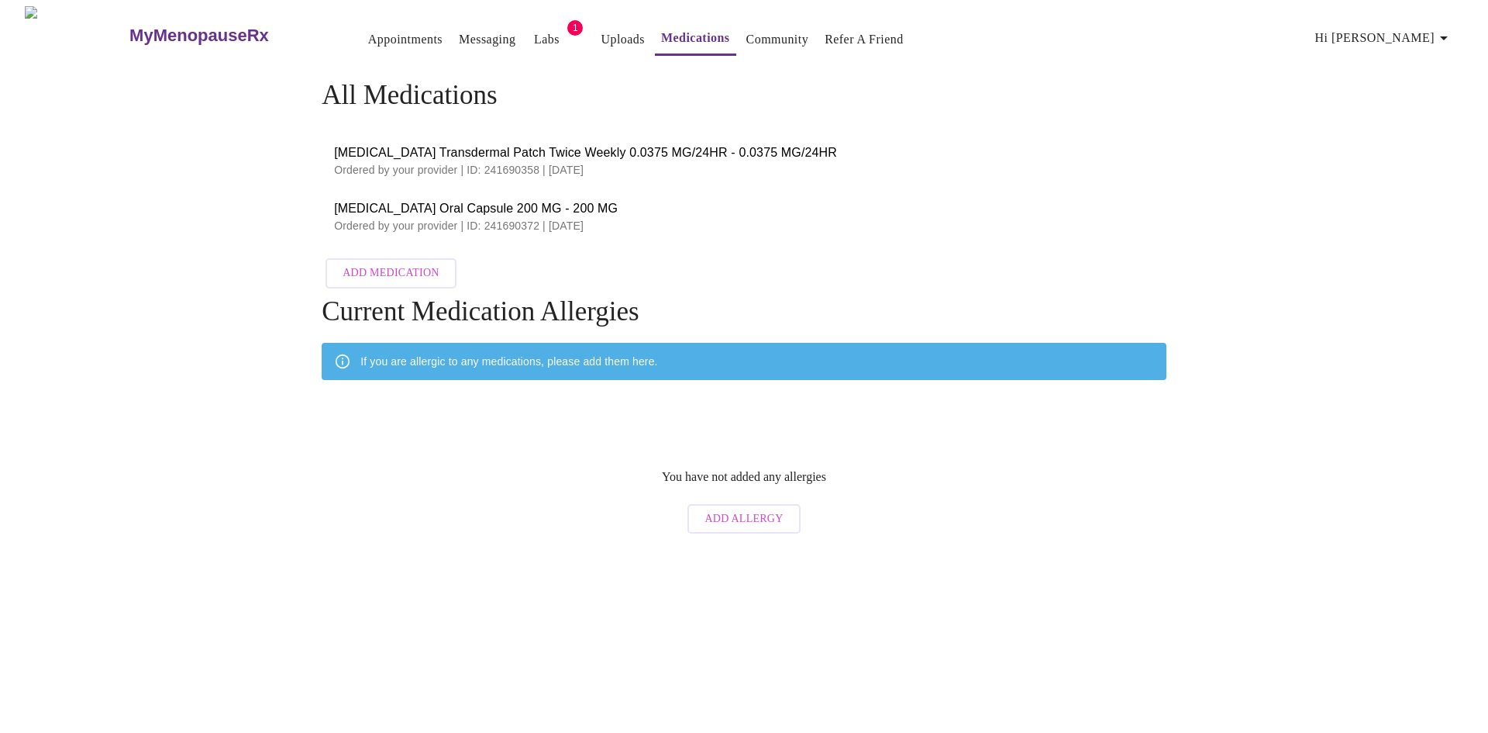
click at [368, 42] on link "Appointments" at bounding box center [405, 40] width 74 height 22
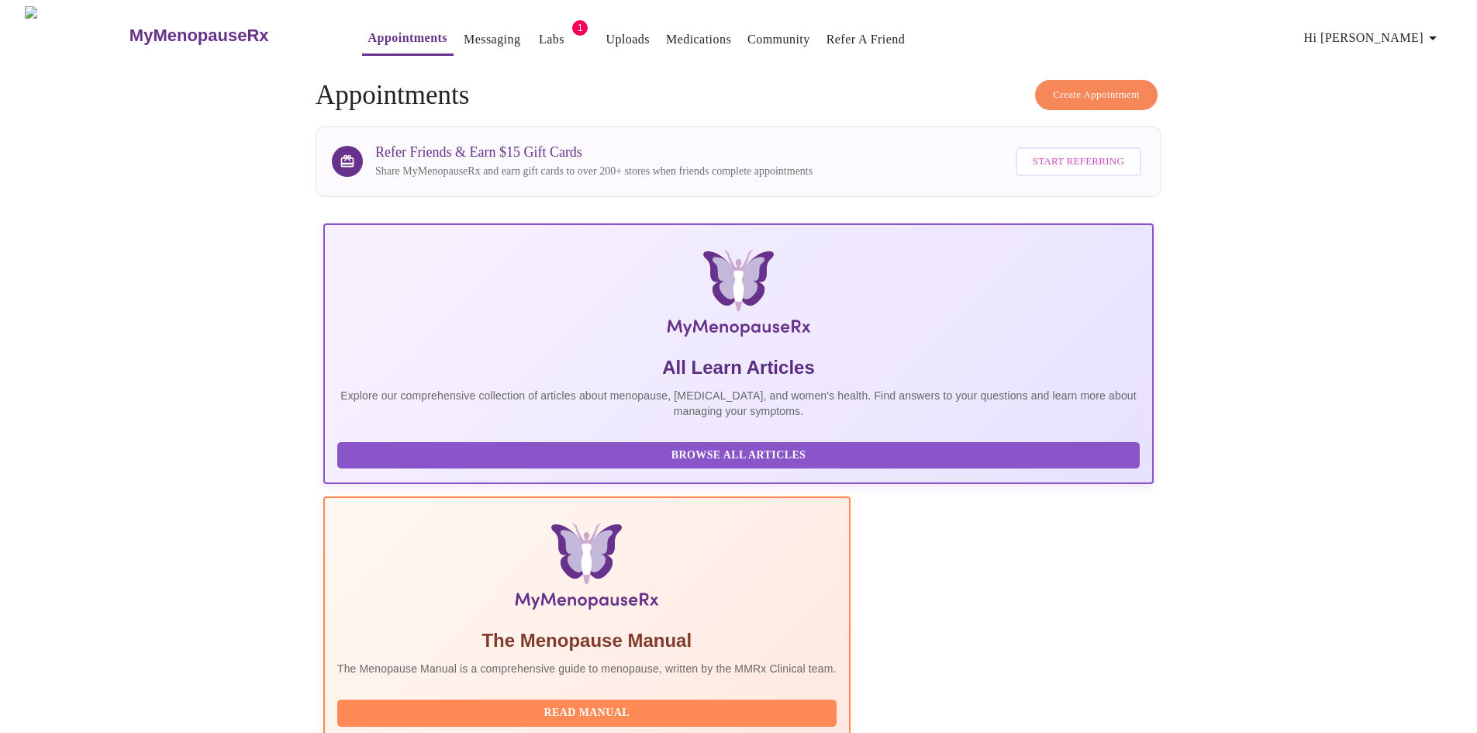
click at [666, 33] on link "Medications" at bounding box center [698, 40] width 65 height 22
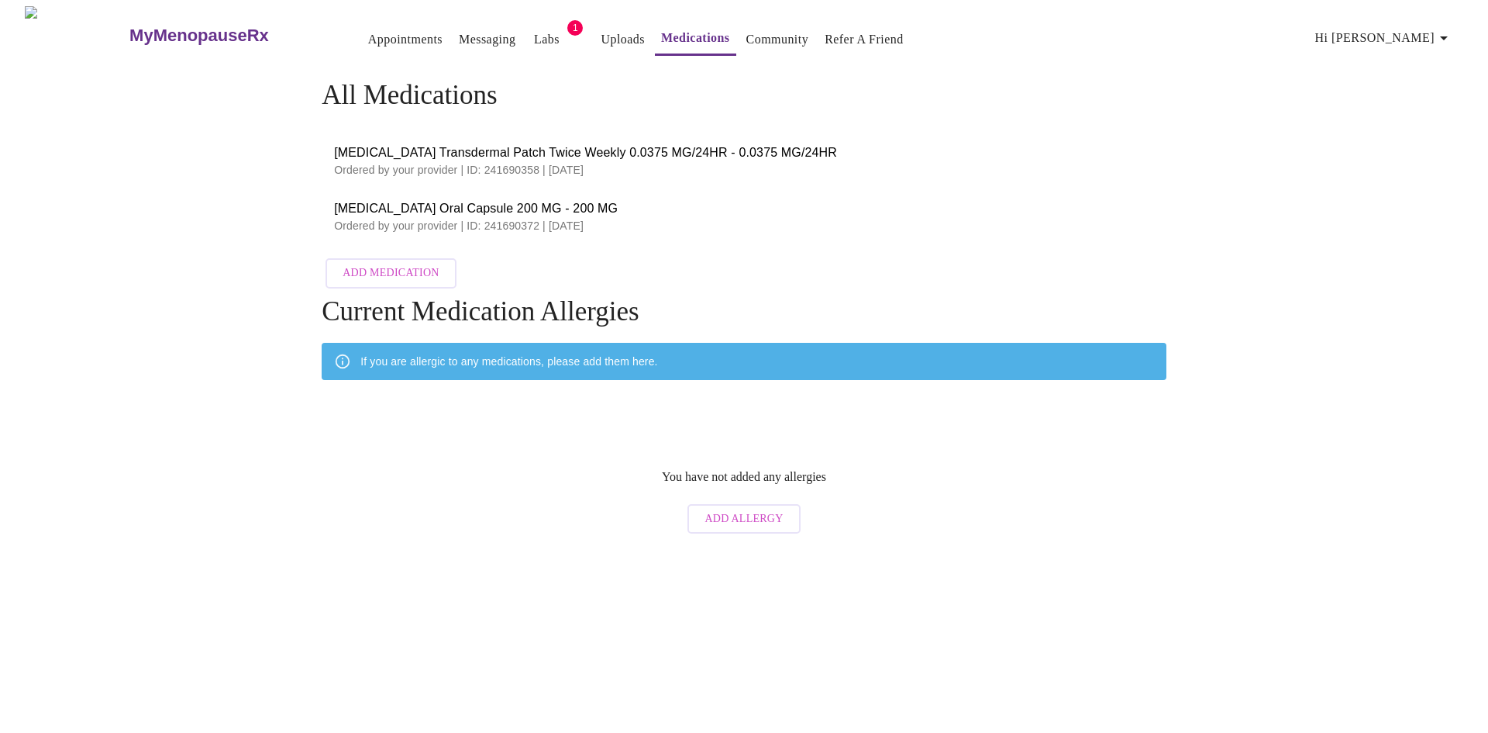
click at [368, 29] on link "Appointments" at bounding box center [405, 40] width 74 height 22
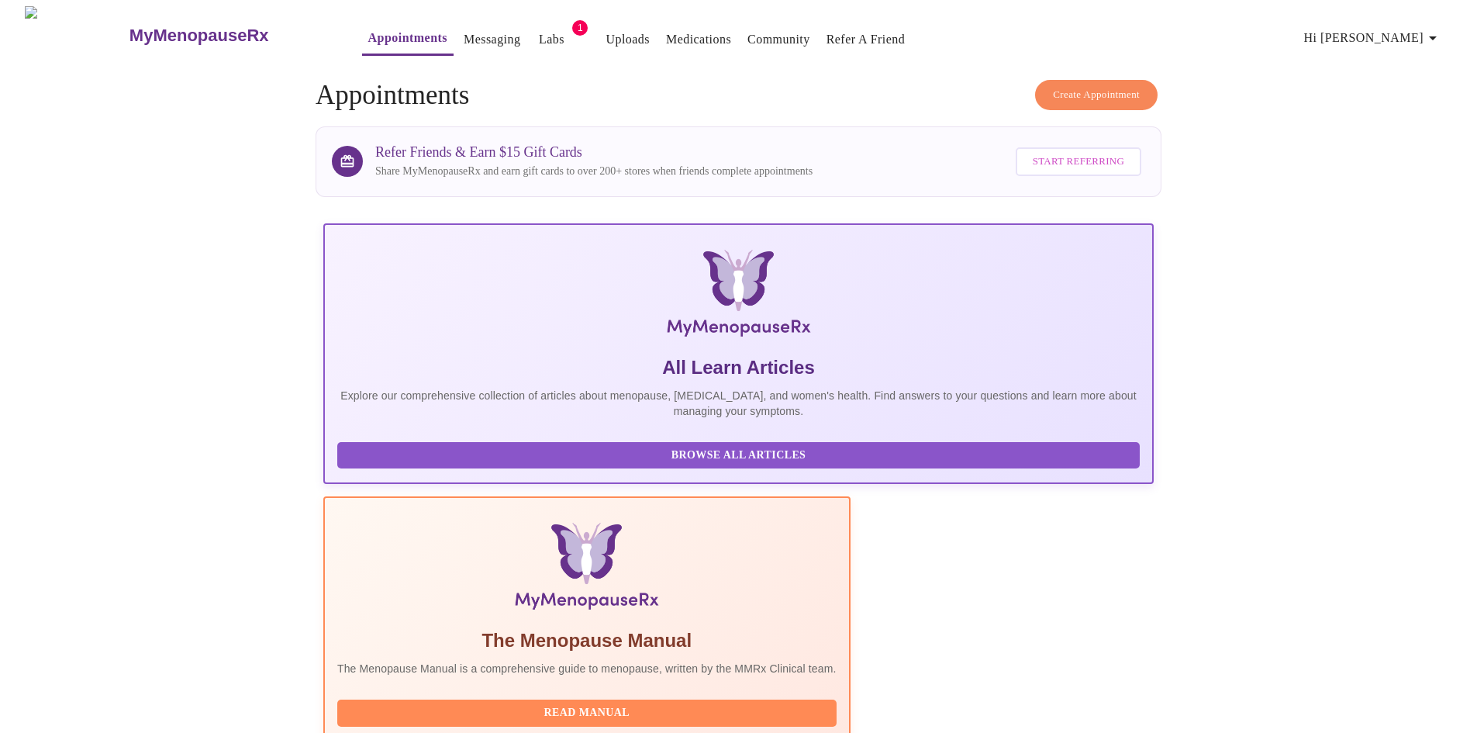
click at [666, 36] on link "Medications" at bounding box center [698, 40] width 65 height 22
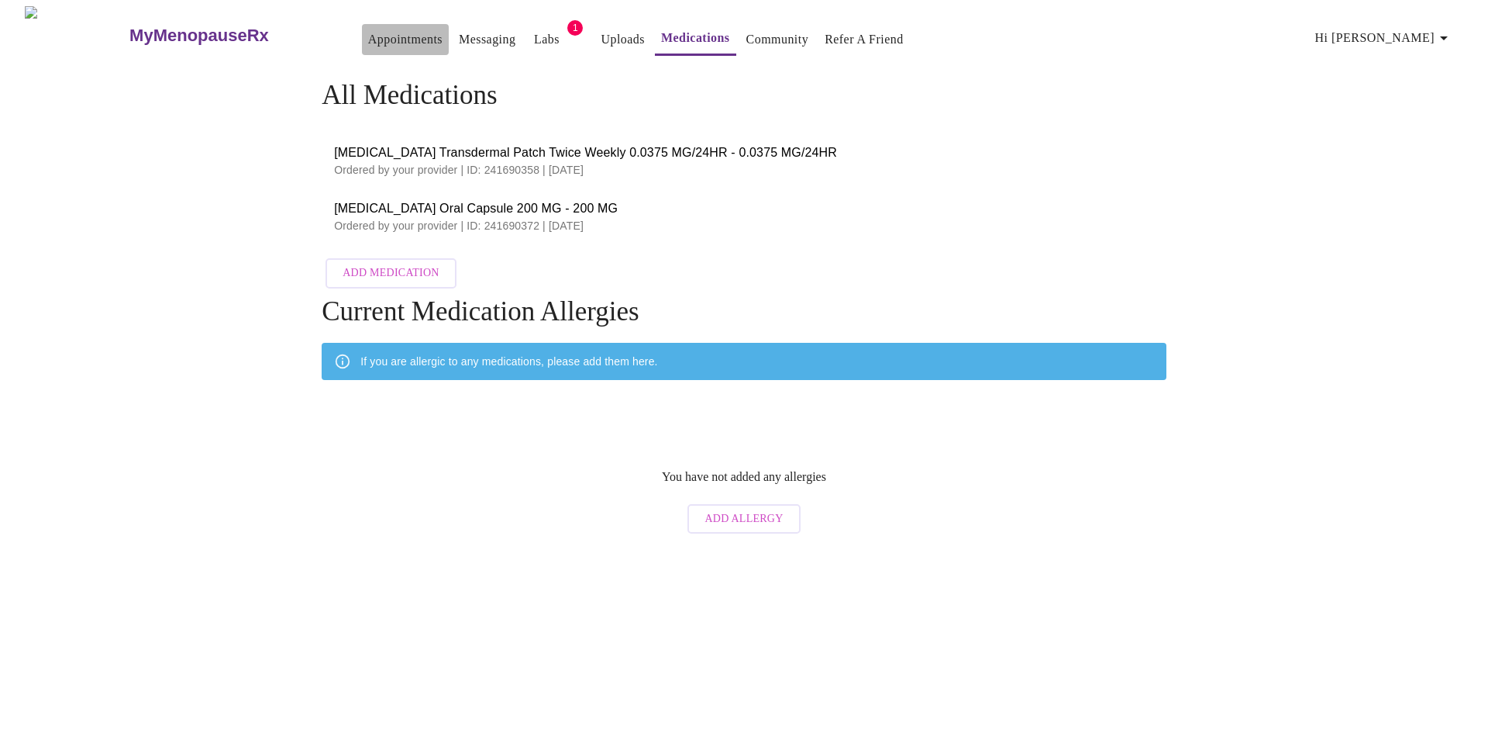
click at [368, 36] on link "Appointments" at bounding box center [405, 40] width 74 height 22
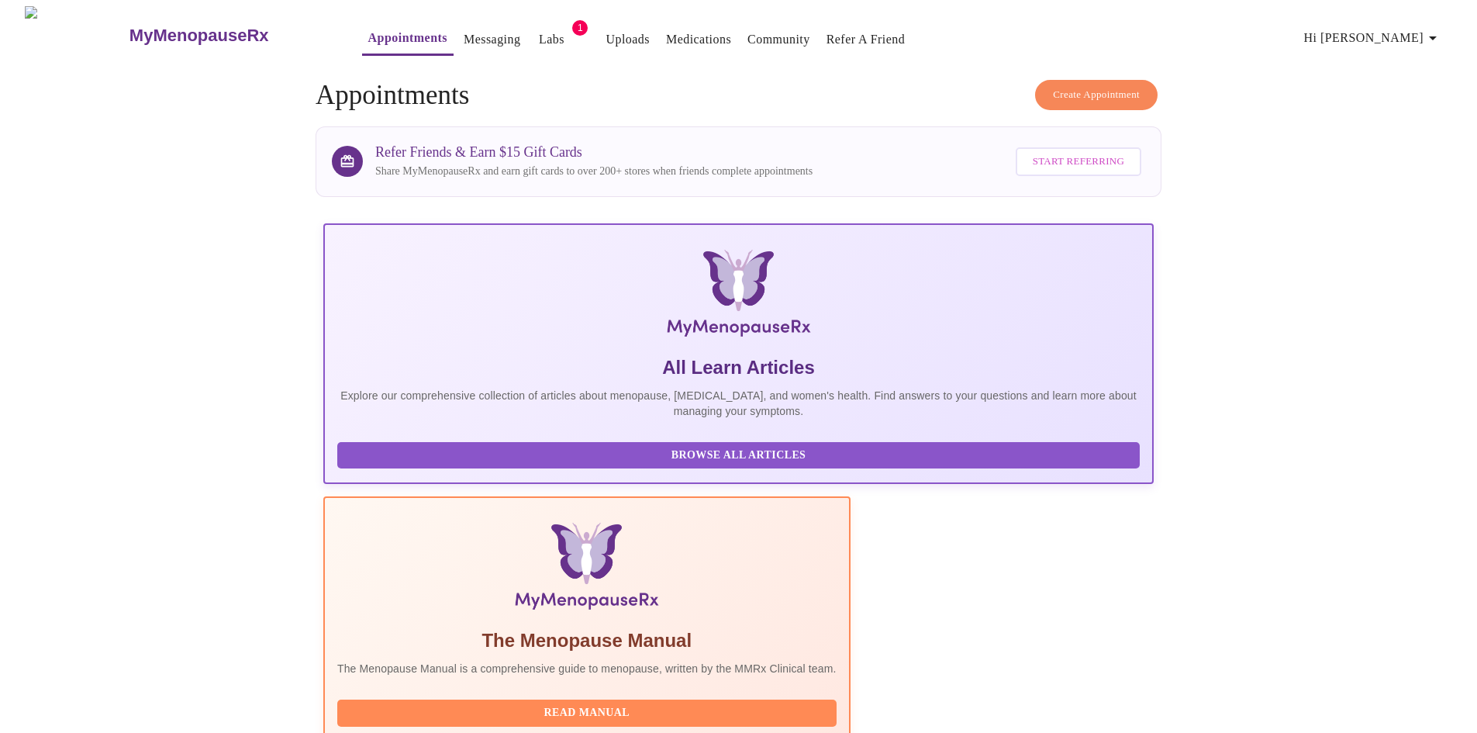
click at [666, 30] on link "Medications" at bounding box center [698, 40] width 65 height 22
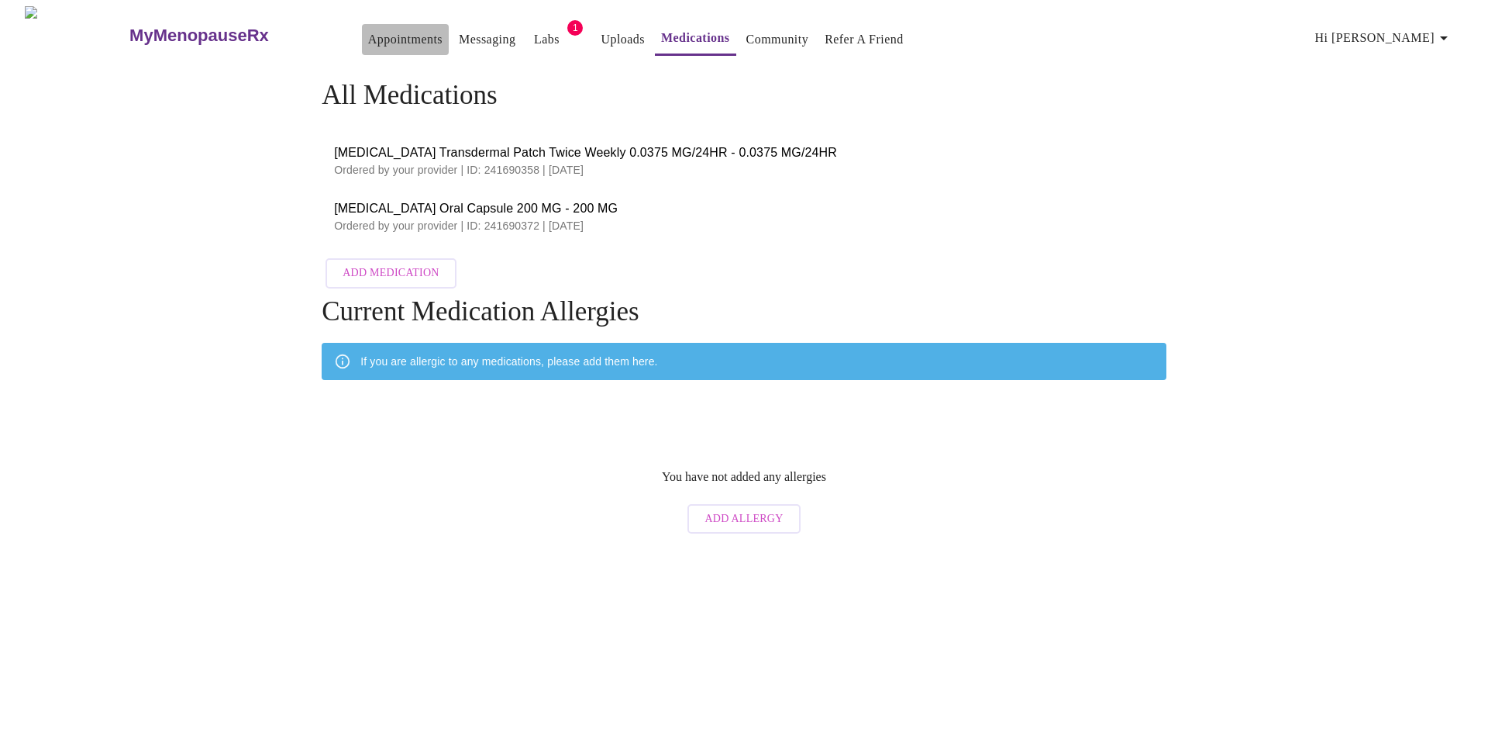
click at [368, 32] on link "Appointments" at bounding box center [405, 40] width 74 height 22
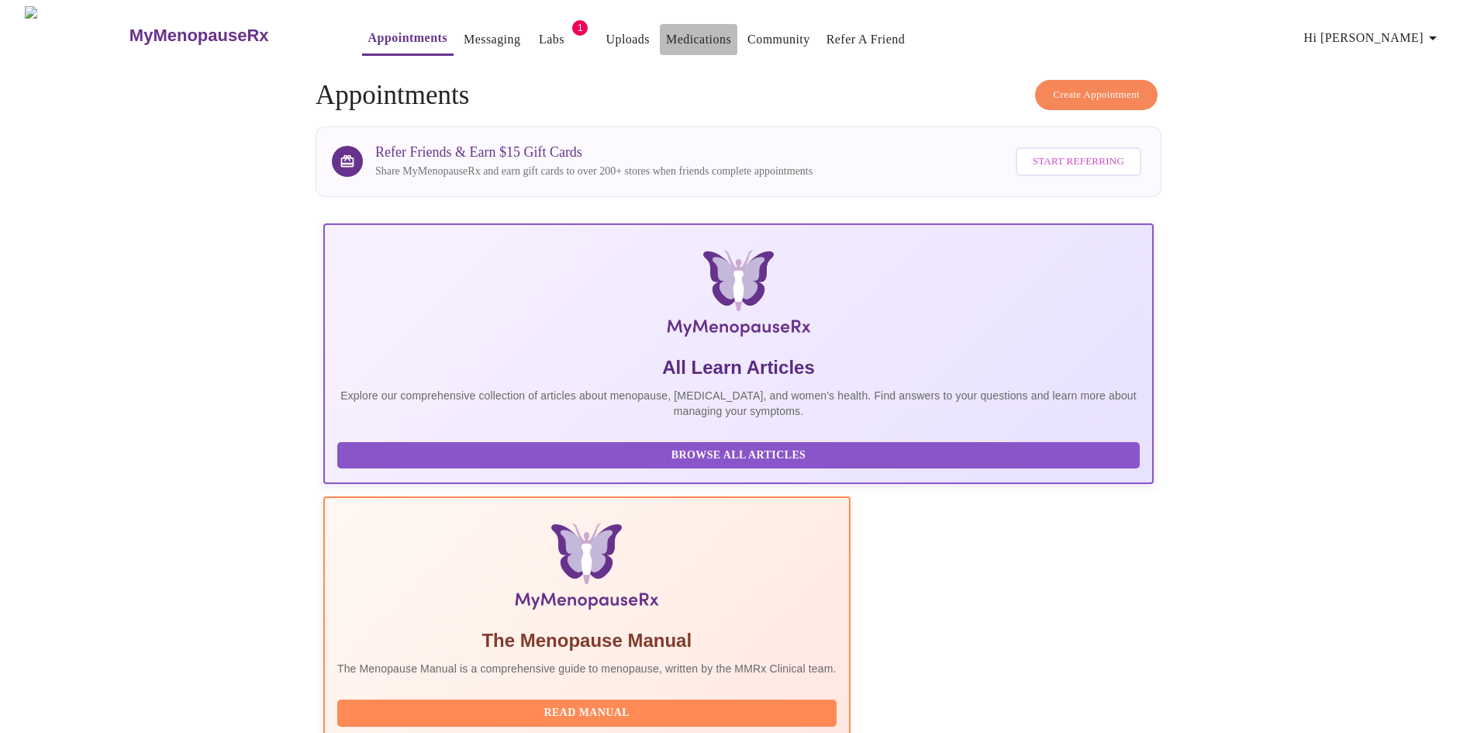
click at [674, 39] on link "Medications" at bounding box center [698, 40] width 65 height 22
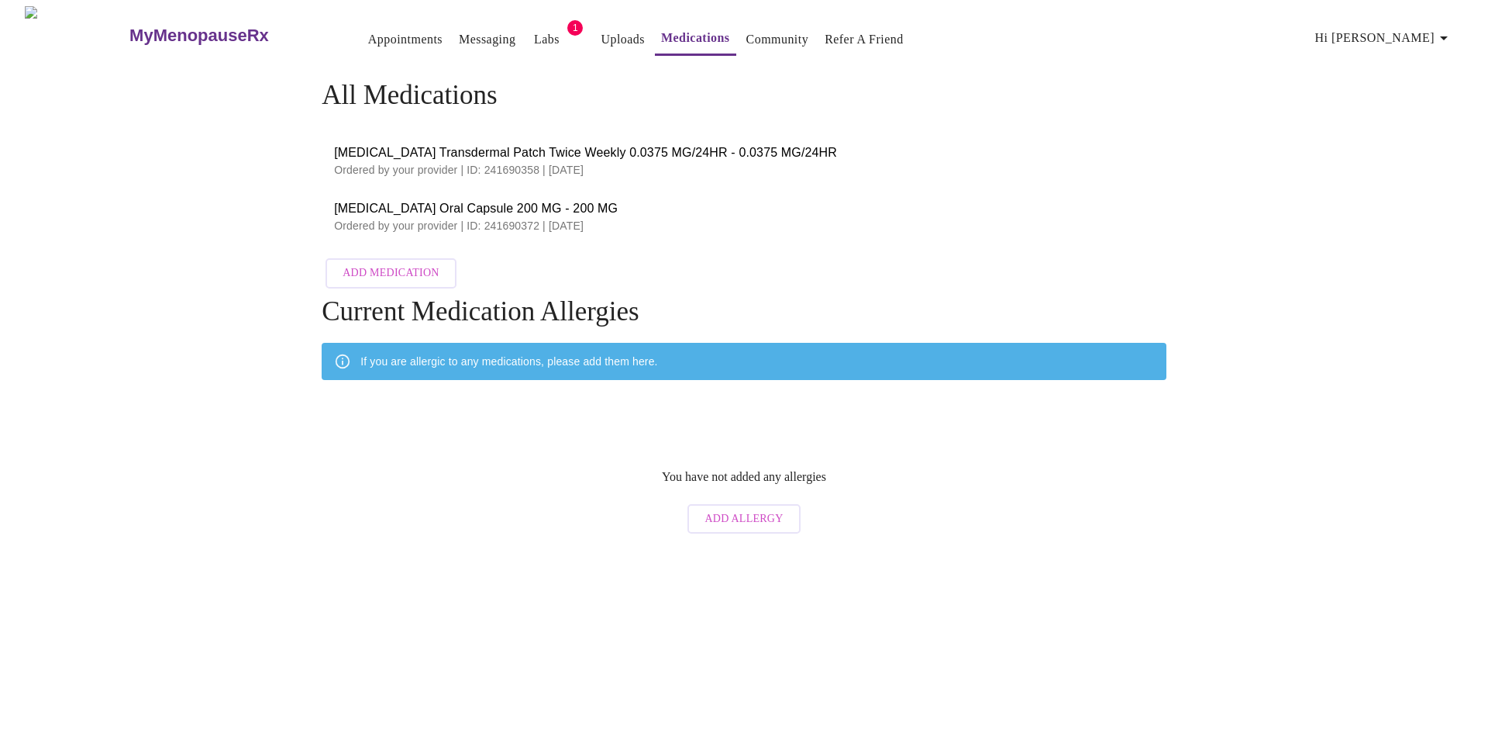
click at [368, 29] on link "Appointments" at bounding box center [405, 40] width 74 height 22
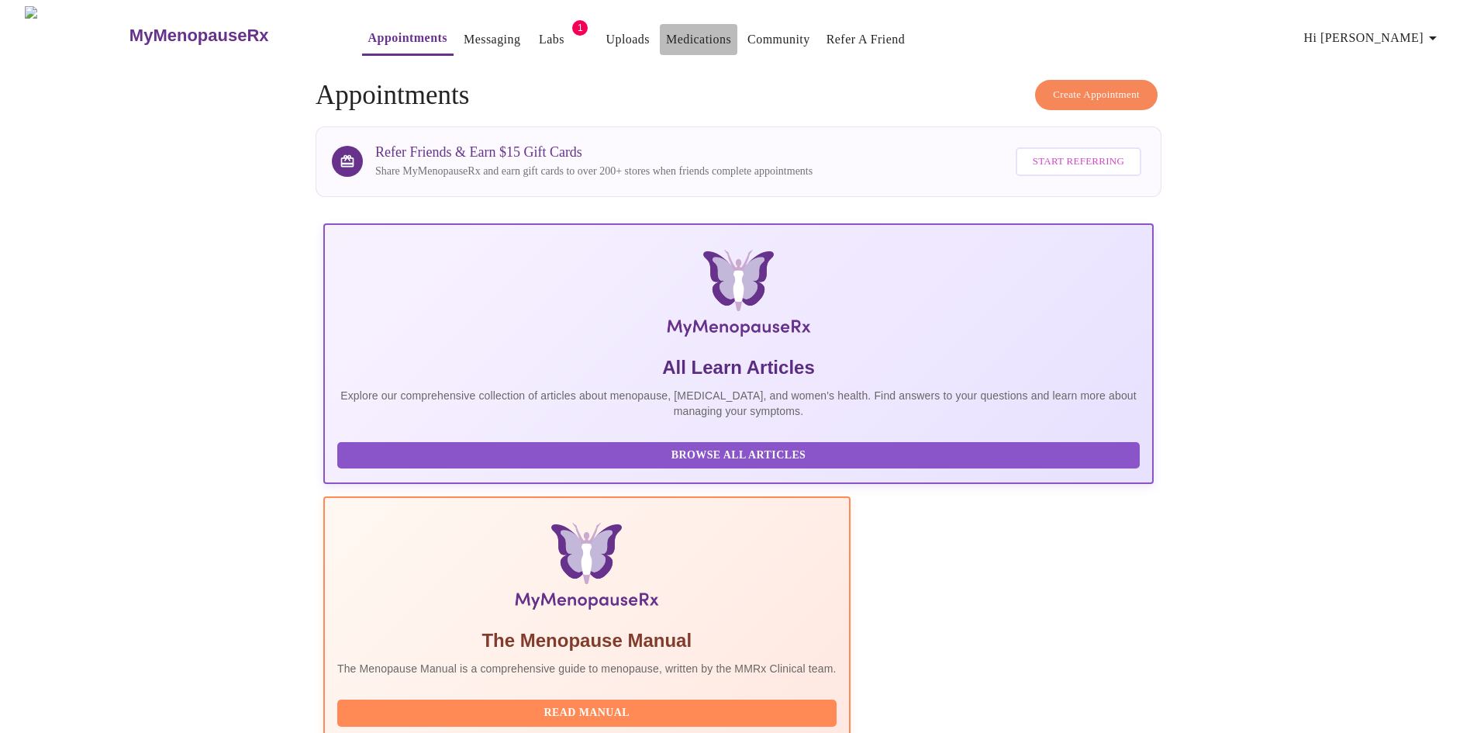
click at [666, 29] on link "Medications" at bounding box center [698, 40] width 65 height 22
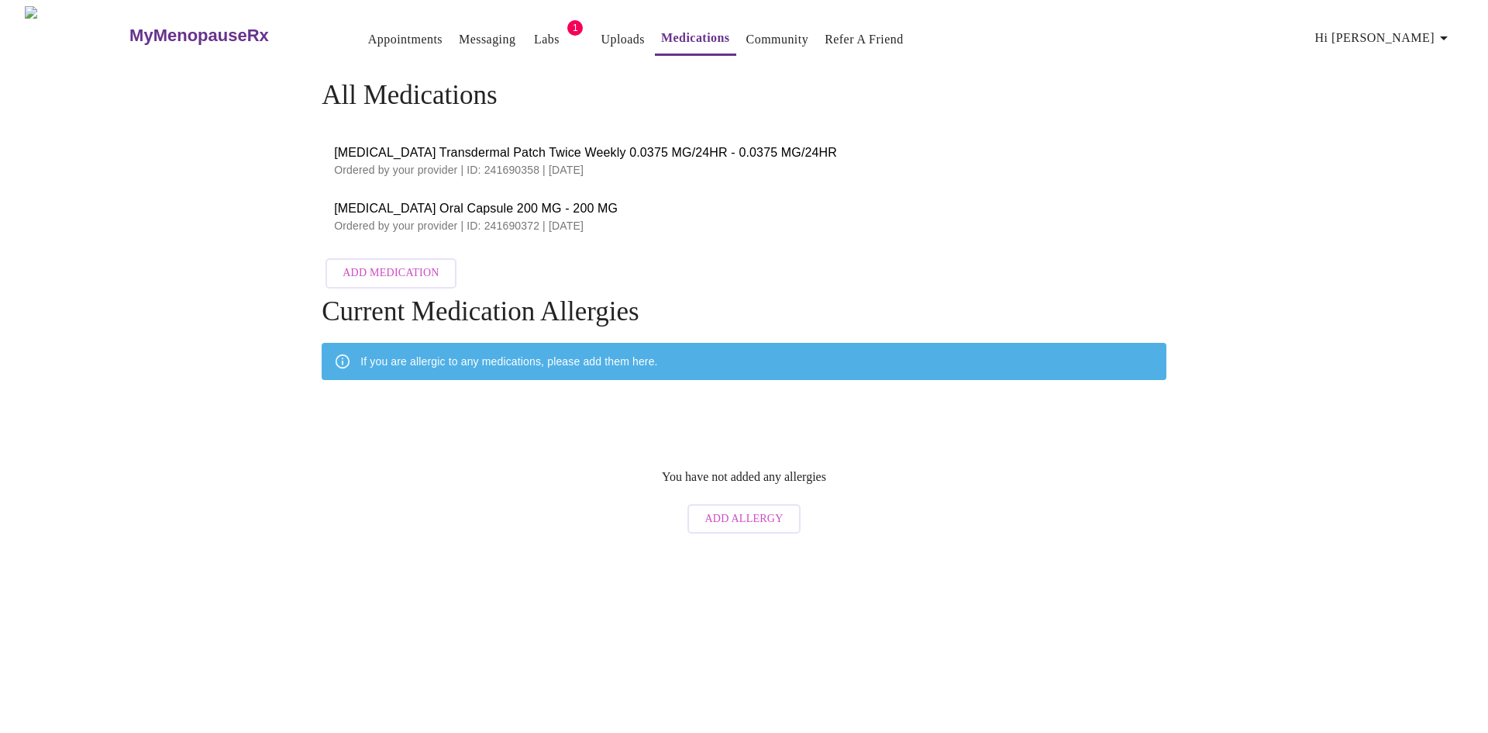
click at [368, 29] on link "Appointments" at bounding box center [405, 40] width 74 height 22
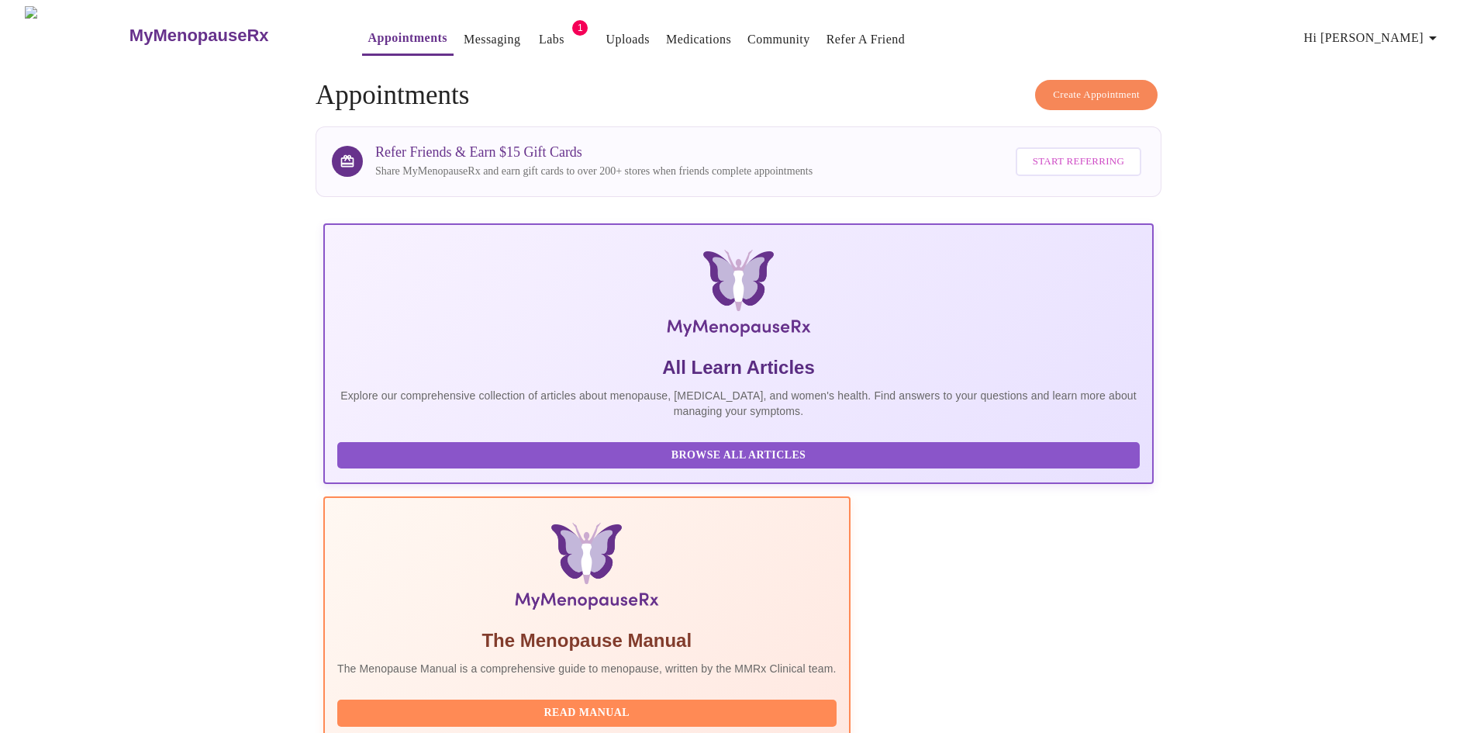
click at [666, 29] on link "Medications" at bounding box center [698, 40] width 65 height 22
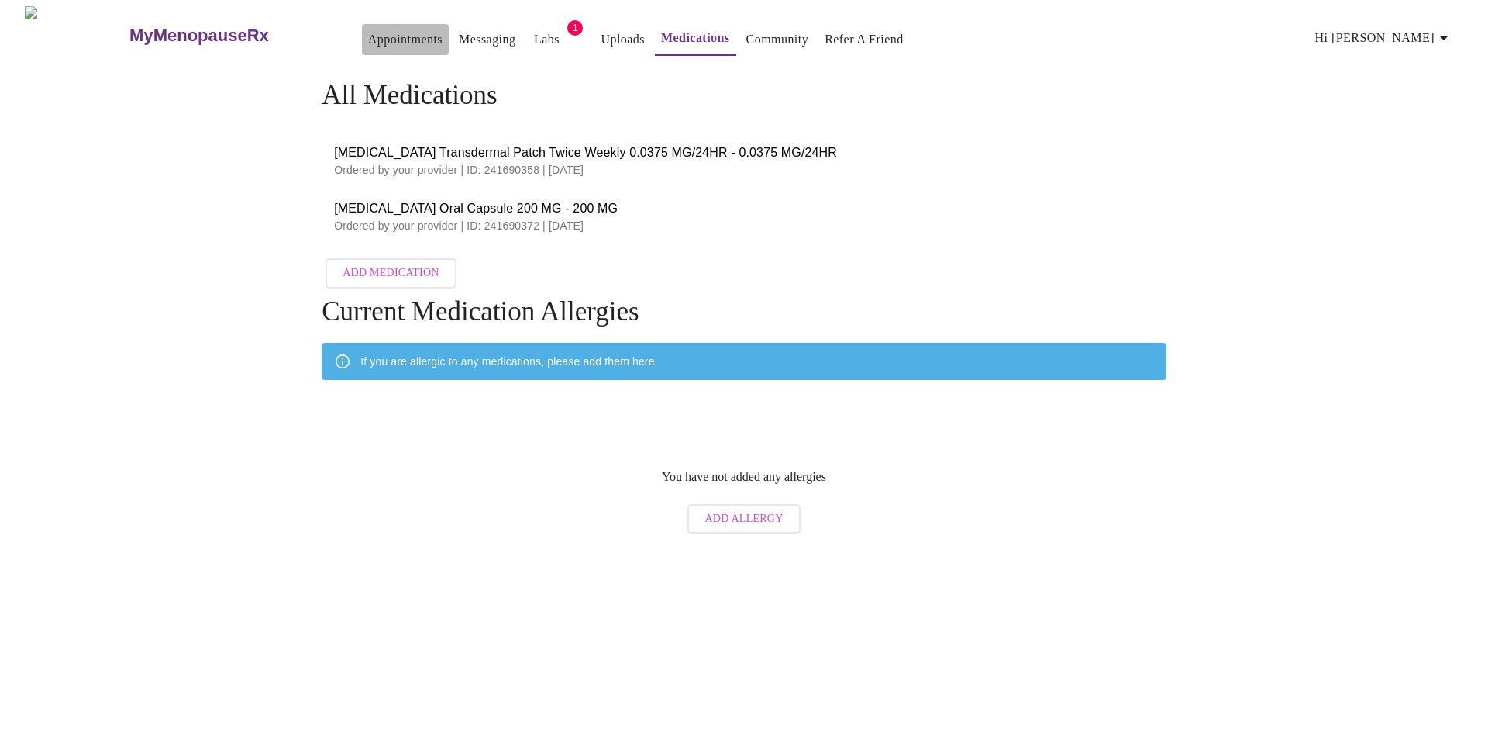
click at [368, 30] on link "Appointments" at bounding box center [405, 40] width 74 height 22
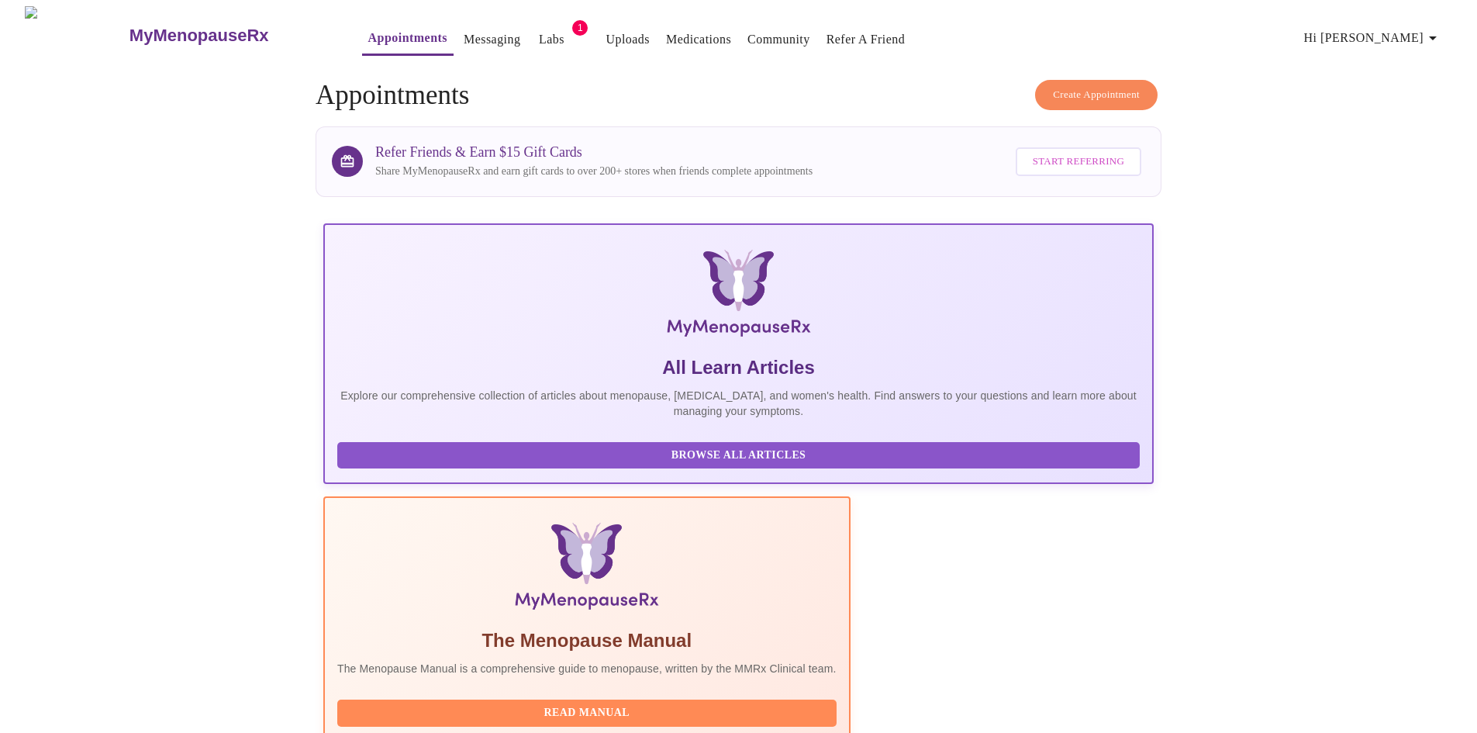
click at [464, 32] on link "Messaging" at bounding box center [492, 40] width 57 height 22
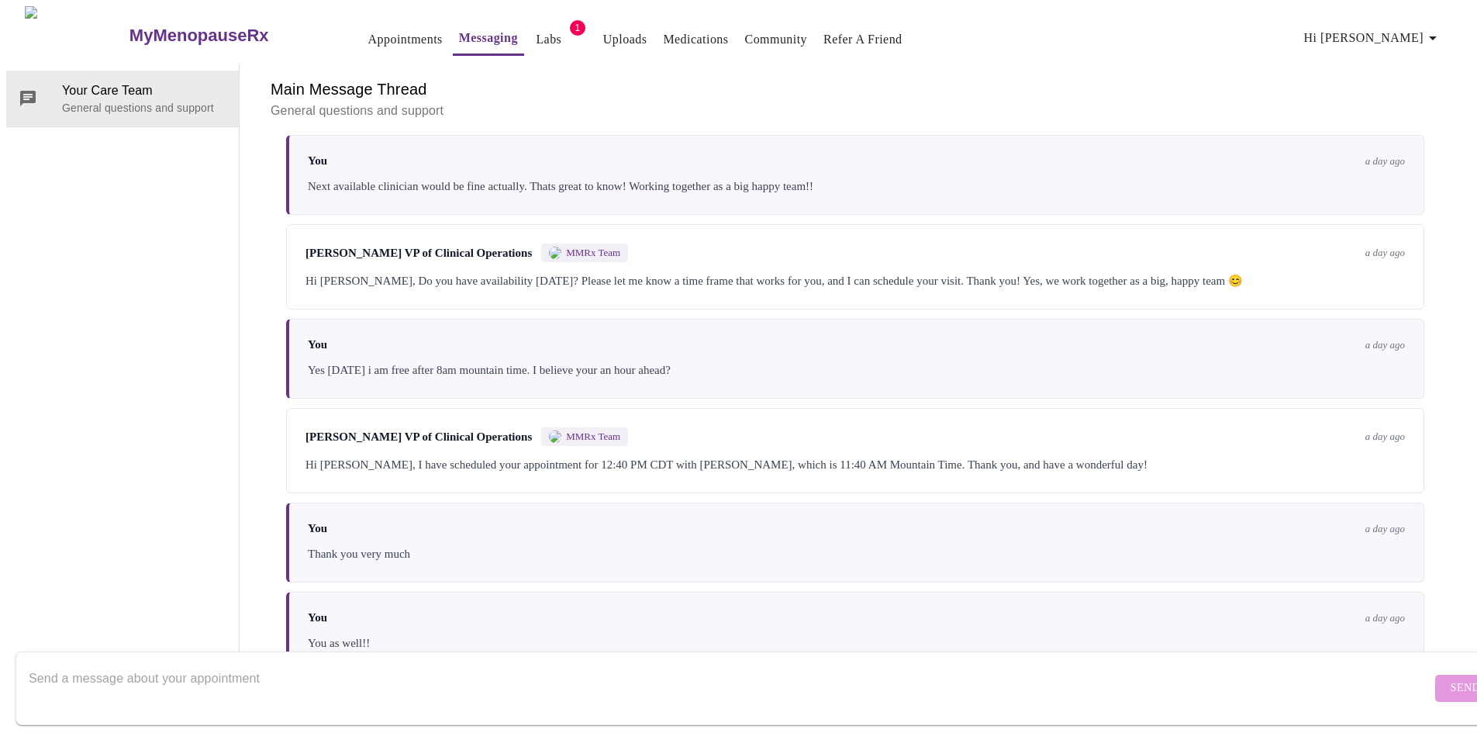
scroll to position [1741, 0]
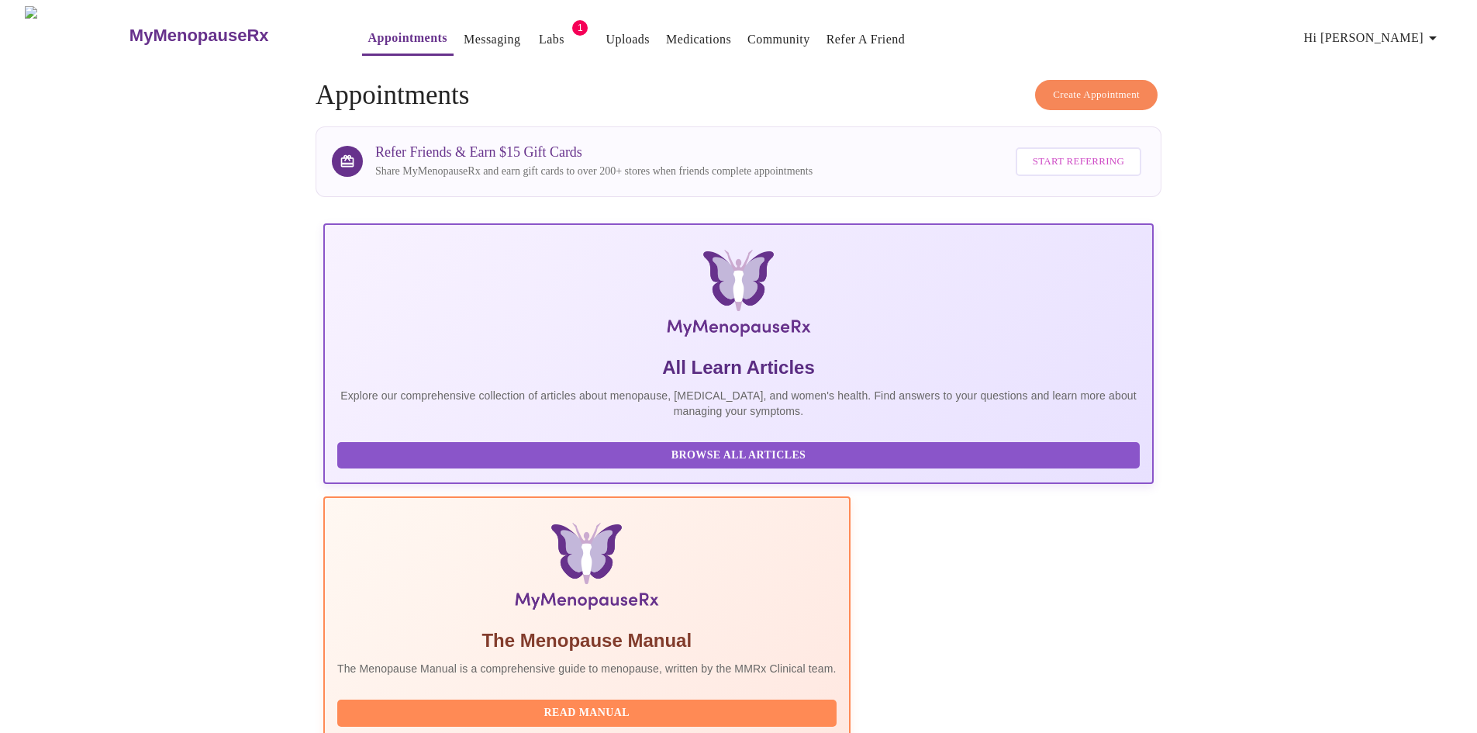
click at [666, 29] on link "Medications" at bounding box center [698, 40] width 65 height 22
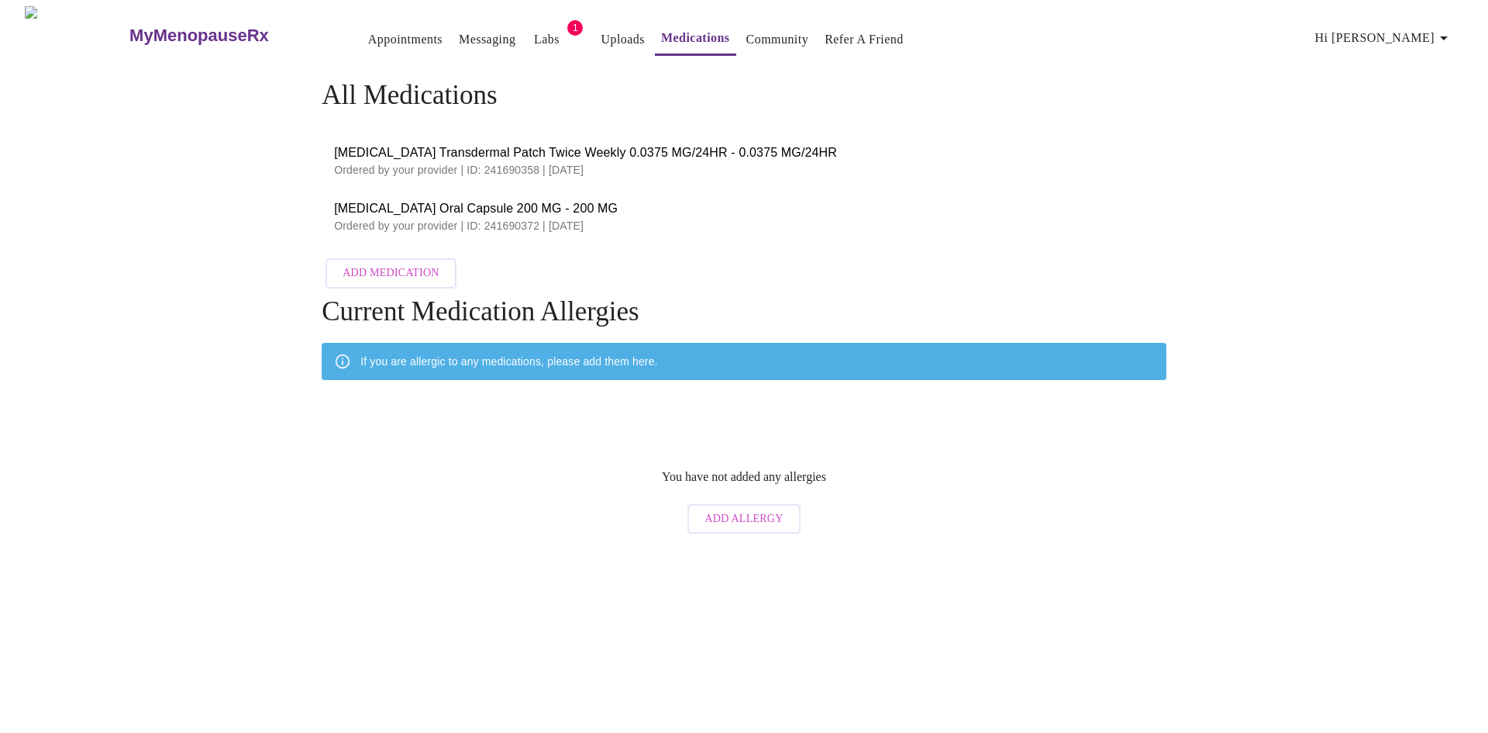
click at [459, 35] on link "Messaging" at bounding box center [487, 40] width 57 height 22
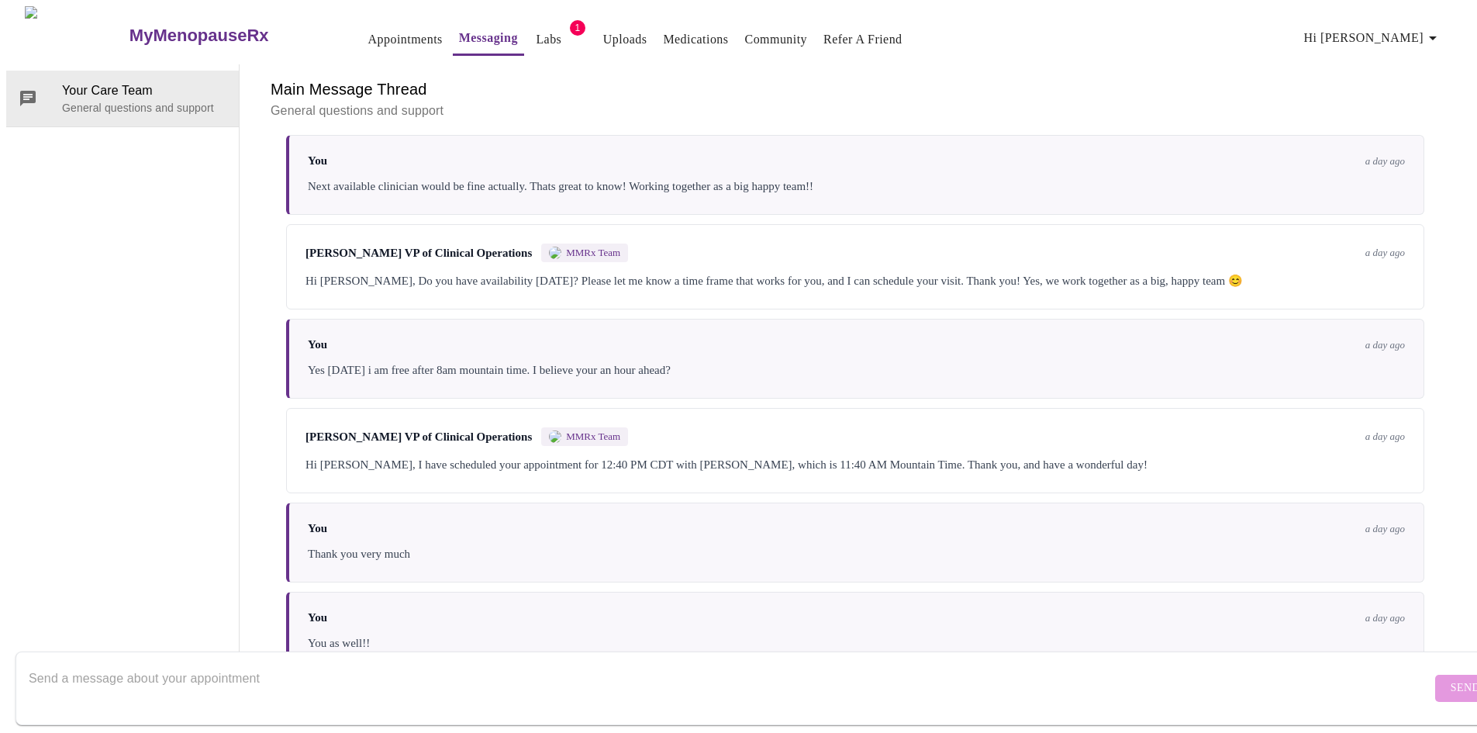
scroll to position [1741, 0]
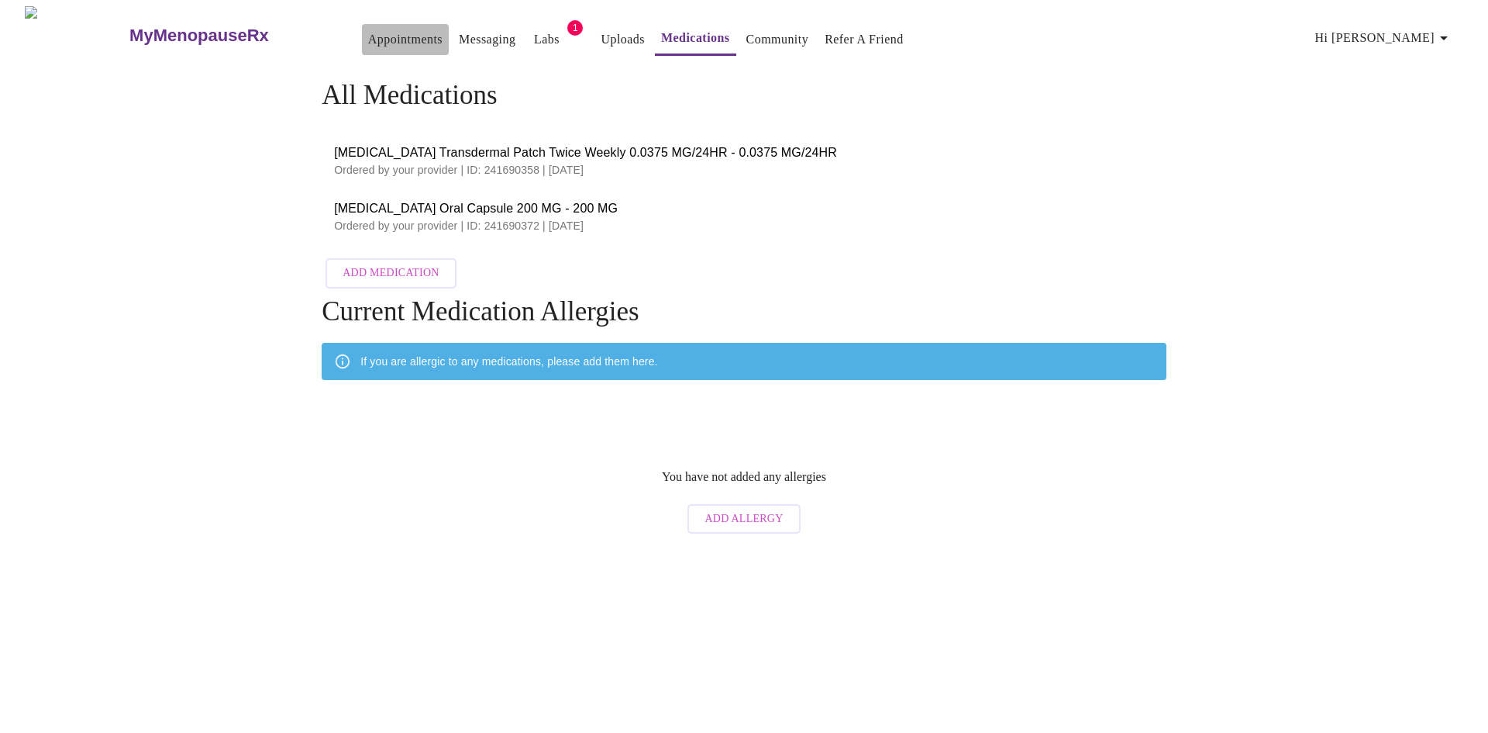
click at [368, 29] on link "Appointments" at bounding box center [405, 40] width 74 height 22
